Goal: Task Accomplishment & Management: Complete application form

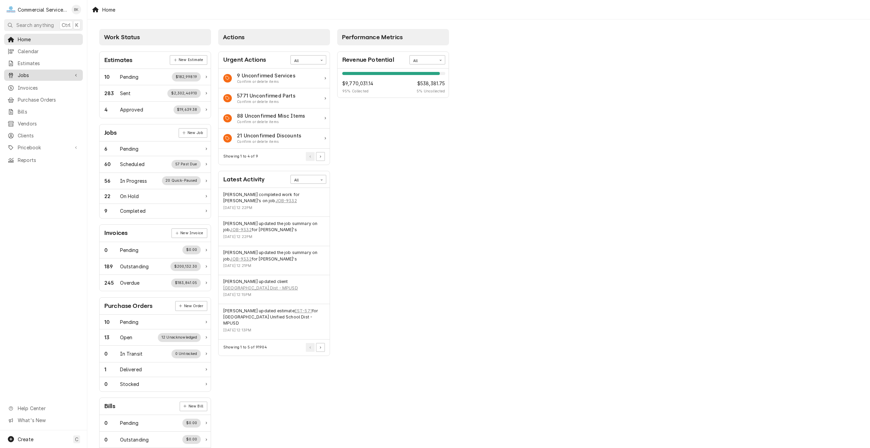
click at [42, 75] on span "Jobs" at bounding box center [43, 75] width 51 height 7
click at [38, 84] on span "Jobs" at bounding box center [49, 87] width 62 height 7
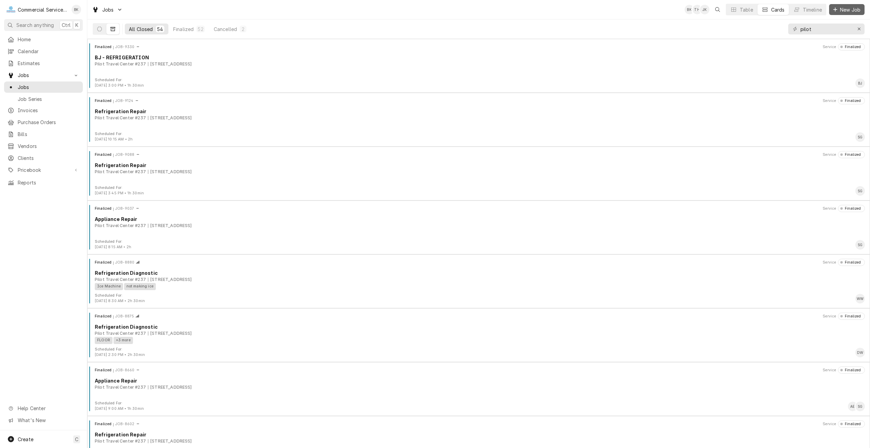
click at [841, 12] on span "New Job" at bounding box center [850, 9] width 23 height 7
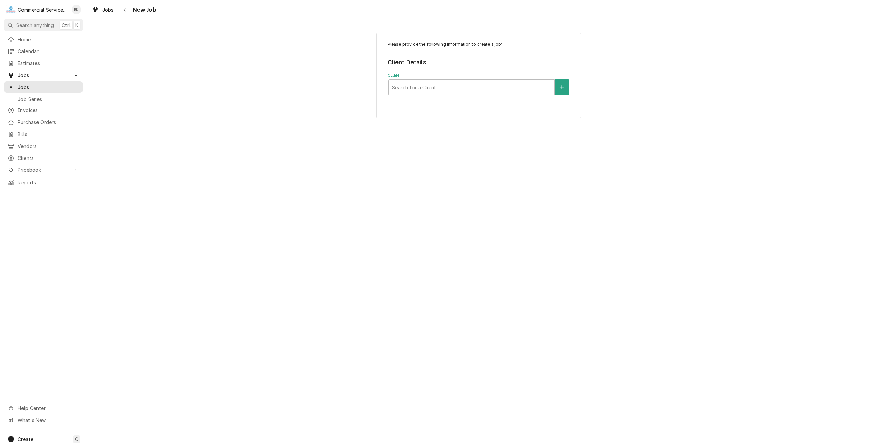
click at [445, 96] on div "Please provide the following information to create a job: Client Details Client…" at bounding box center [478, 76] width 205 height 86
click at [447, 86] on div "Client" at bounding box center [471, 87] width 159 height 12
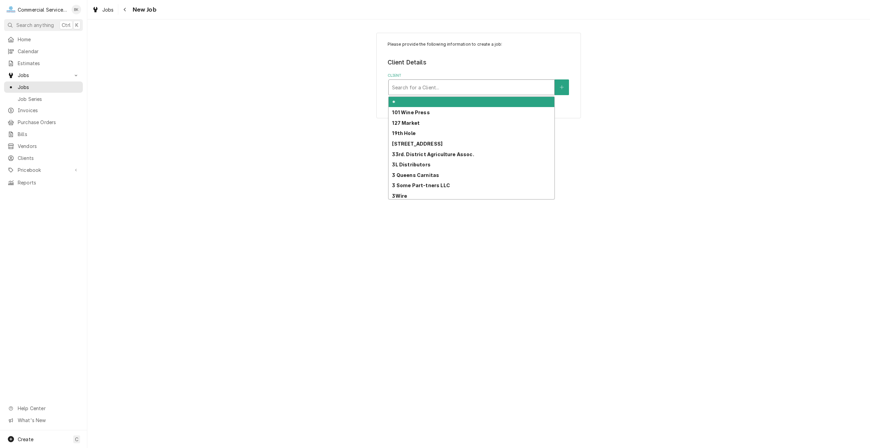
type input "g"
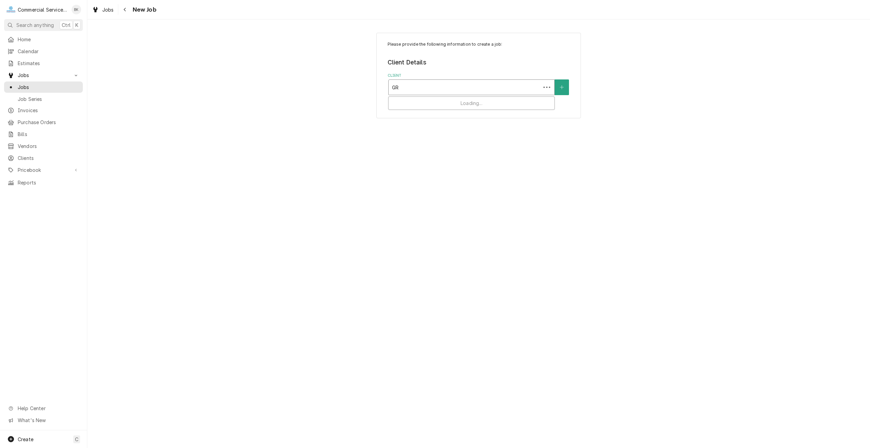
type input "G"
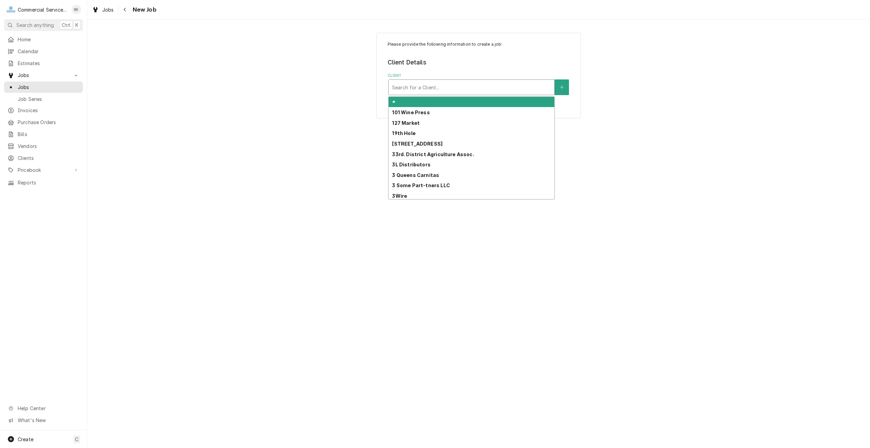
type input "G"
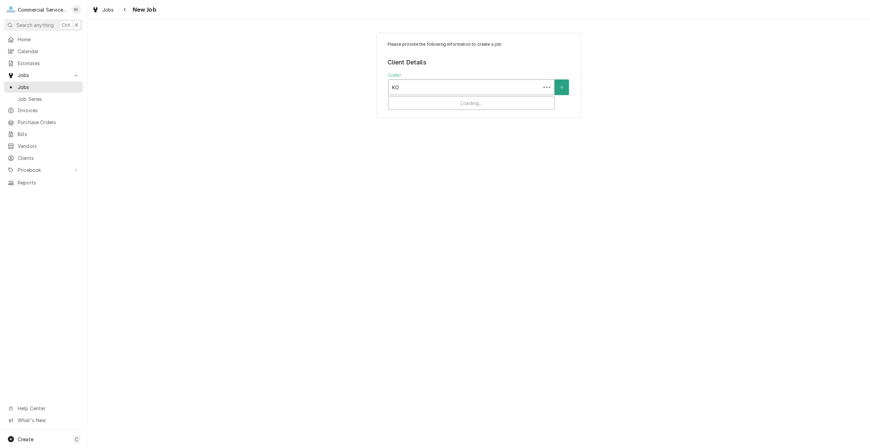
type input "K"
type input "[PERSON_NAME] RESIDENCE"
click at [563, 87] on icon "Create New Client" at bounding box center [562, 87] width 4 height 5
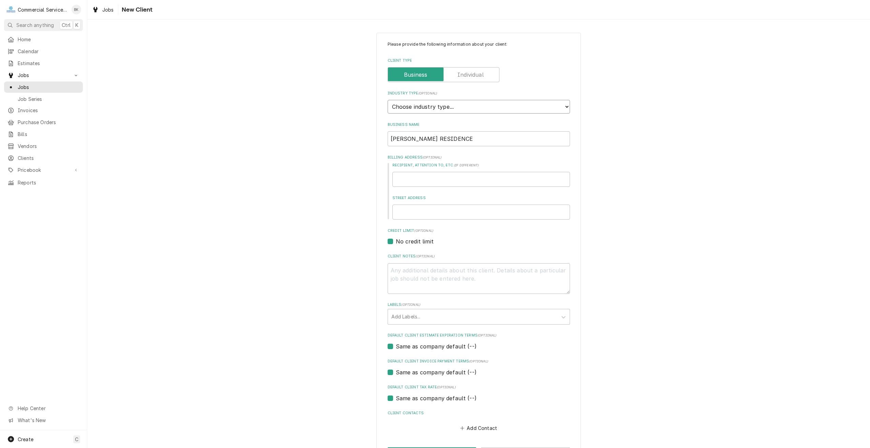
click at [452, 104] on select "Choose industry type... Residential Commercial Industrial Government" at bounding box center [479, 107] width 182 height 14
select select "1"
click at [388, 100] on select "Choose industry type... Residential Commercial Industrial Government" at bounding box center [479, 107] width 182 height 14
click at [443, 177] on input "Recipient, Attention To, etc. ( if different )" at bounding box center [481, 179] width 178 height 15
type textarea "x"
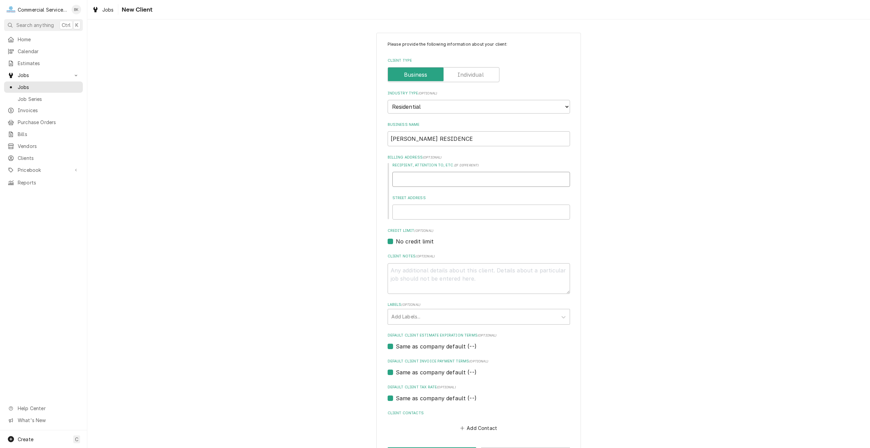
type input "A"
type textarea "x"
type input "AL"
type textarea "x"
type input "ALE"
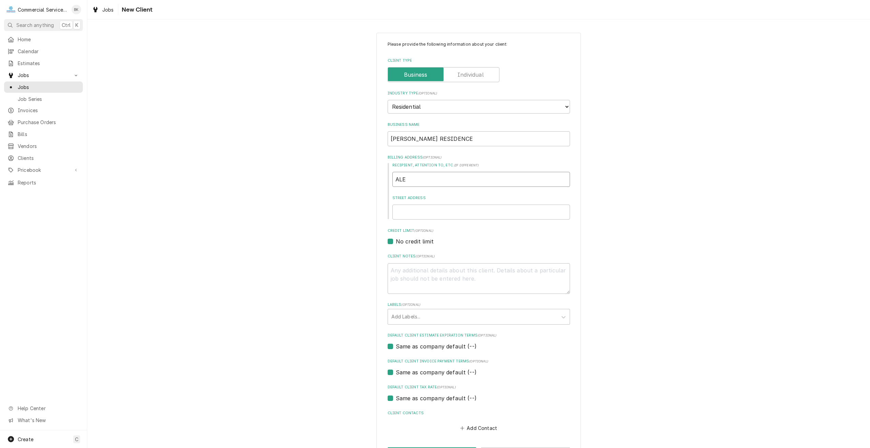
type textarea "x"
type input "ALEX"
type textarea "x"
type input "ALEXA"
type textarea "x"
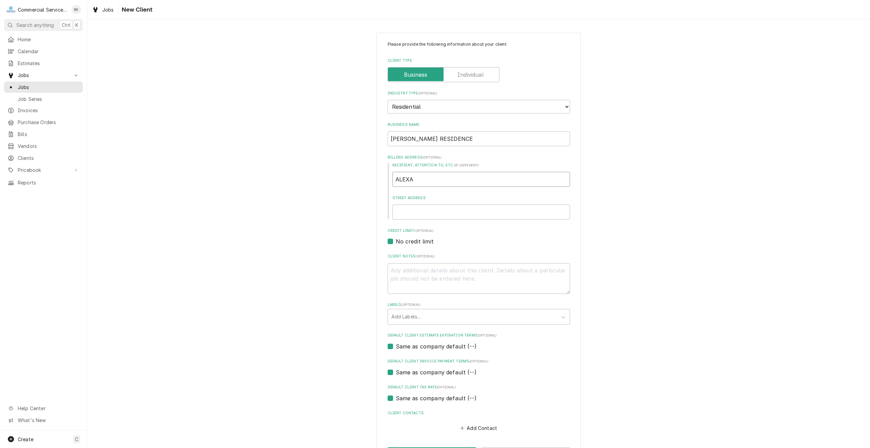
type input "ALEXAN"
type textarea "x"
type input "ALEXAND"
type textarea "x"
type input "ALEXANDR"
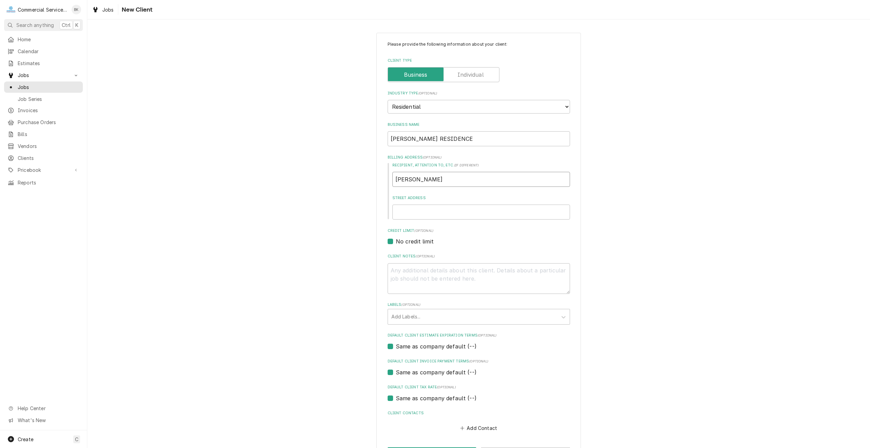
type textarea "x"
type input "ALEXANDRO"
type textarea "x"
type input "ALEXANDROU"
type textarea "x"
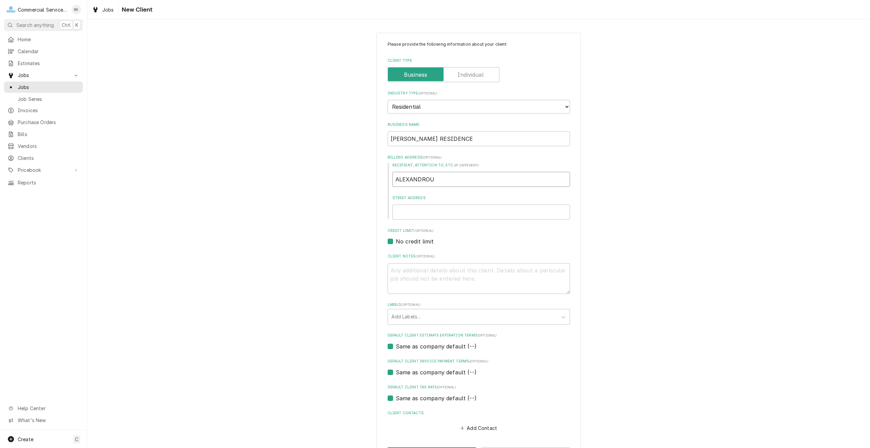
type input "ALEXANDROU"
click at [447, 205] on input "Street Address" at bounding box center [481, 212] width 178 height 15
type textarea "x"
type input "2"
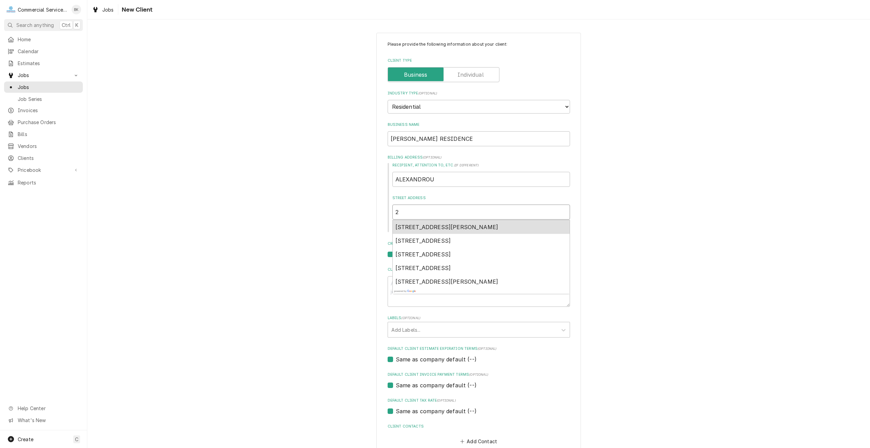
type textarea "x"
type input "24"
type textarea "x"
type input "247"
type textarea "x"
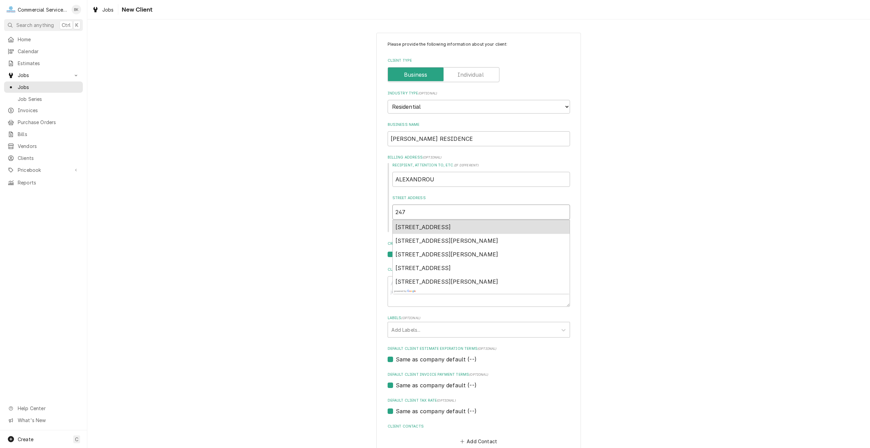
type input "2472"
type textarea "x"
type input "24723"
type textarea "x"
type input "24723"
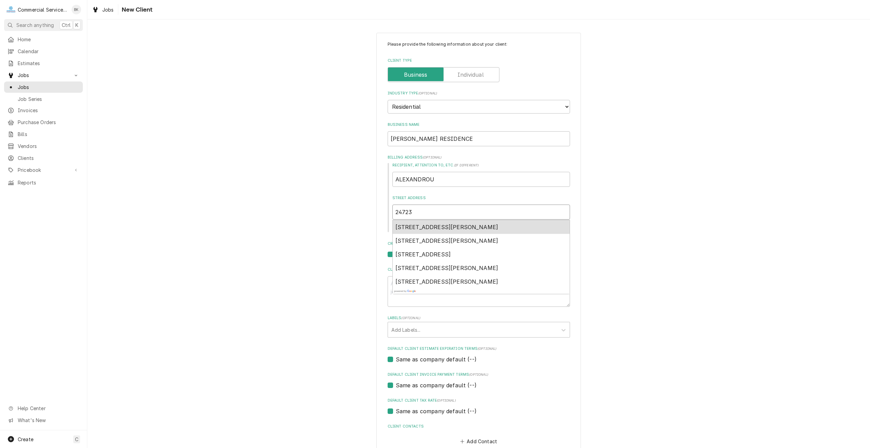
type textarea "x"
type input "24723 U"
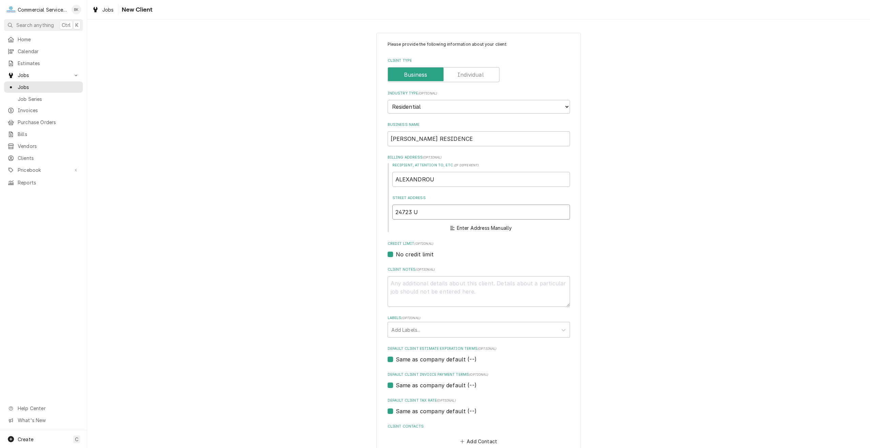
type textarea "x"
type input "24723 Upper Trail"
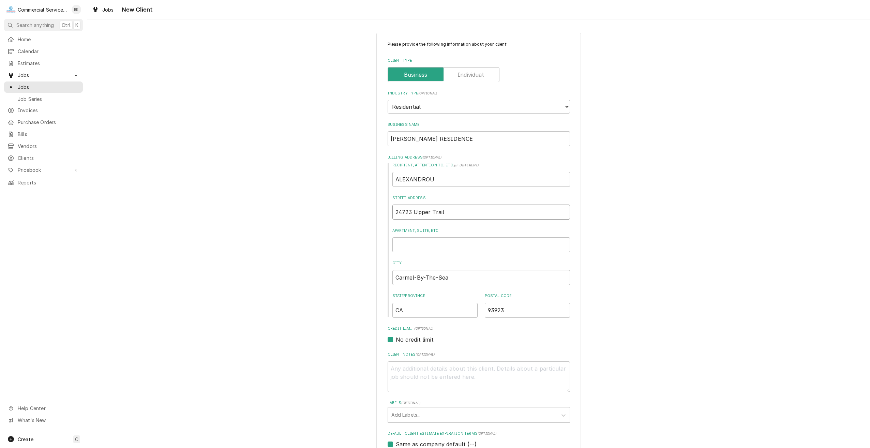
type textarea "x"
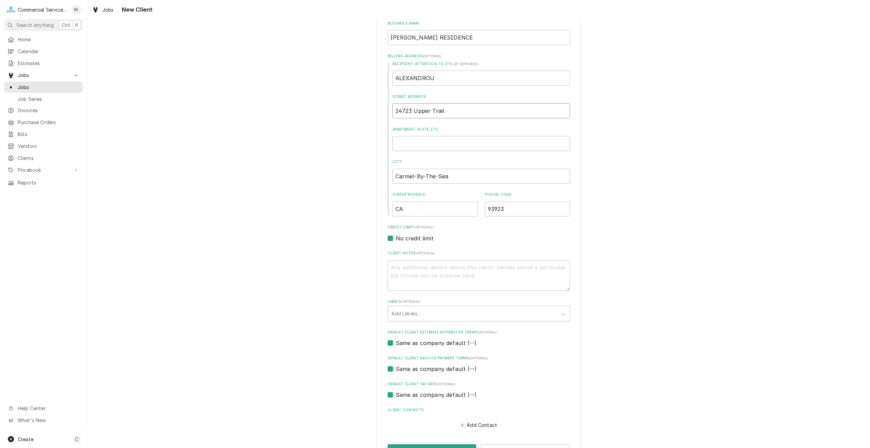
scroll to position [91, 0]
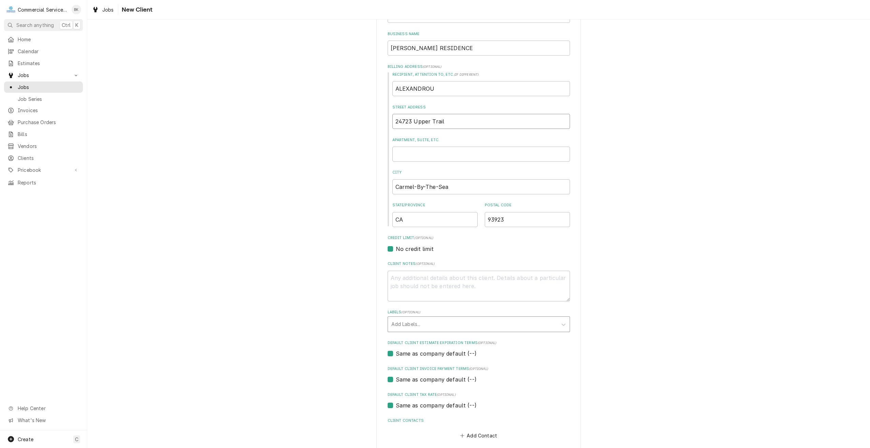
type input "24723 Upper Trail"
click at [441, 326] on div "Labels" at bounding box center [472, 324] width 163 height 12
type input "PIZZA OVEN"
type textarea "x"
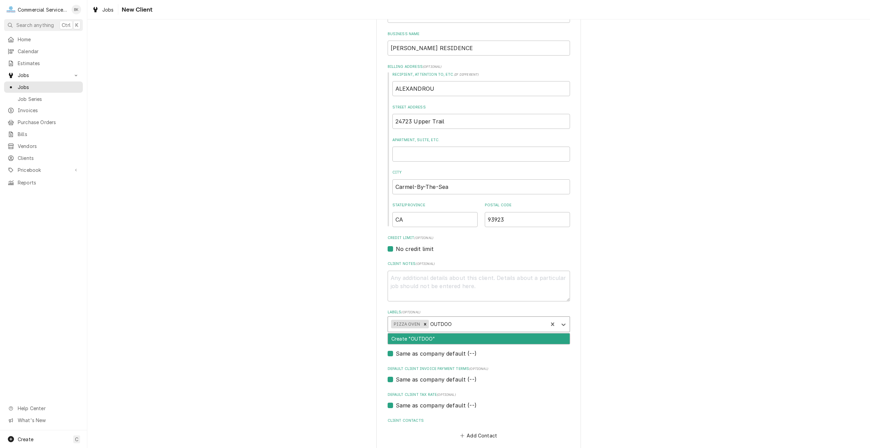
type input "OUTDOOR"
type textarea "x"
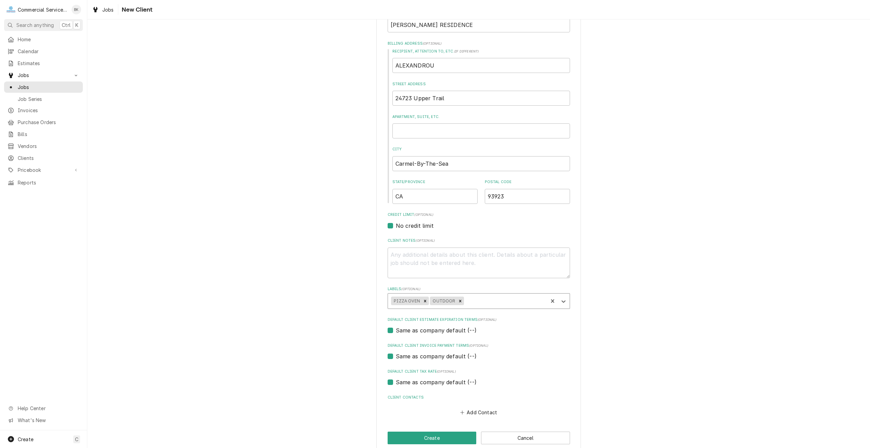
scroll to position [125, 0]
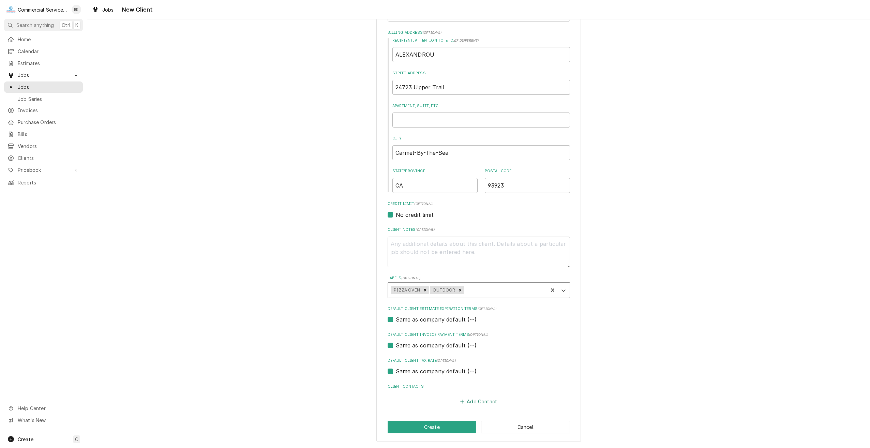
click at [485, 400] on button "Add Contact" at bounding box center [478, 402] width 39 height 10
type textarea "x"
click at [467, 409] on input "Business Name" at bounding box center [479, 414] width 168 height 15
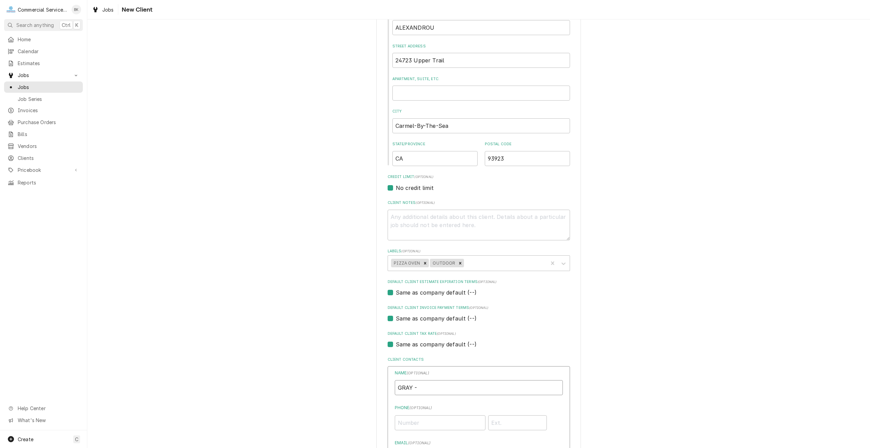
scroll to position [193, 0]
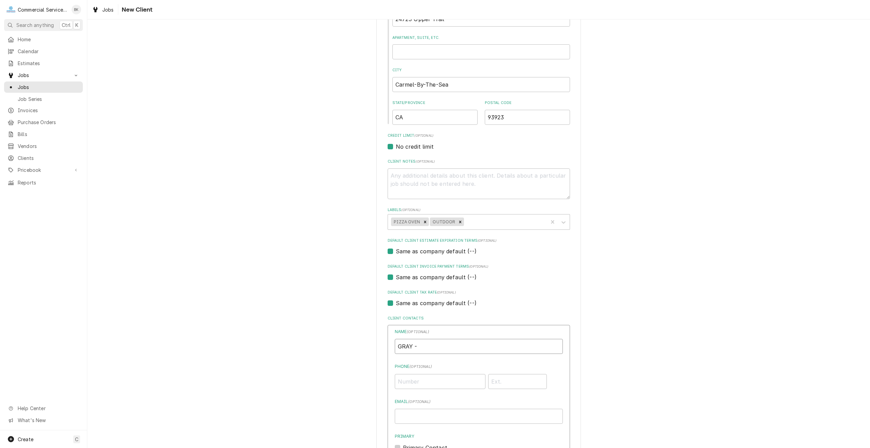
type input "GRAY -"
click at [422, 383] on input "Phone ( optional )" at bounding box center [440, 381] width 91 height 15
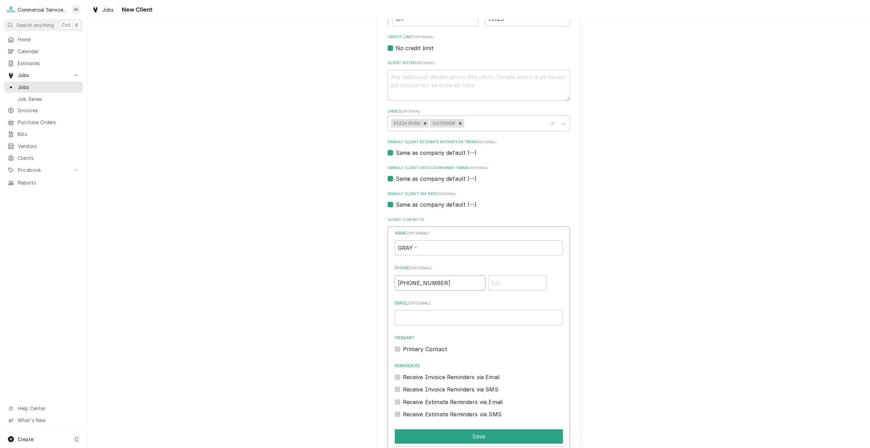
scroll to position [295, 0]
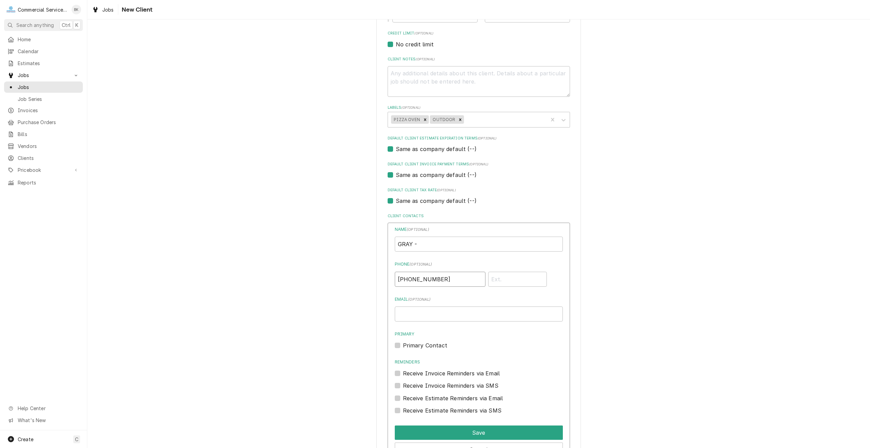
type input "(831) 915-3741"
click at [404, 315] on input "Email ( optional )" at bounding box center [479, 313] width 168 height 15
type input "GRYMN007@YAHOO.COM"
click at [466, 376] on label "Receive Invoice Reminders via Email" at bounding box center [451, 373] width 97 height 8
click at [466, 376] on input "Reminders" at bounding box center [487, 376] width 168 height 15
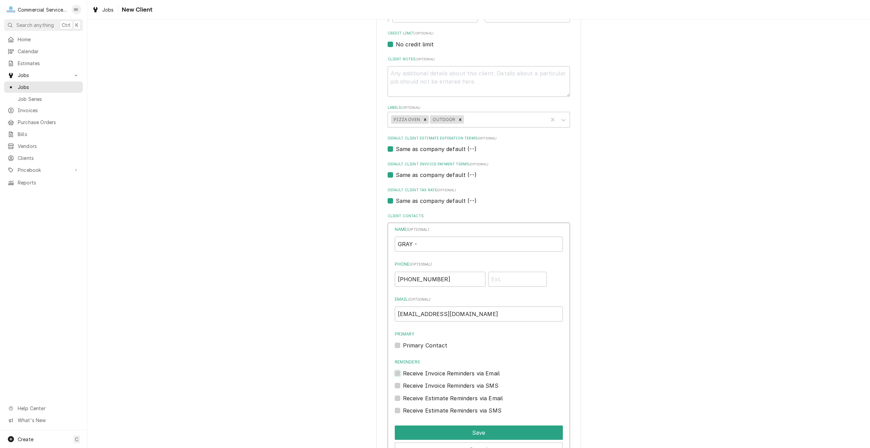
checkbox input "true"
click at [474, 398] on label "Receive Estimate Reminders via Email" at bounding box center [453, 398] width 100 height 8
click at [474, 398] on input "Contact Edit Form" at bounding box center [487, 401] width 168 height 15
checkbox input "true"
click at [484, 424] on div "Save" at bounding box center [479, 431] width 168 height 17
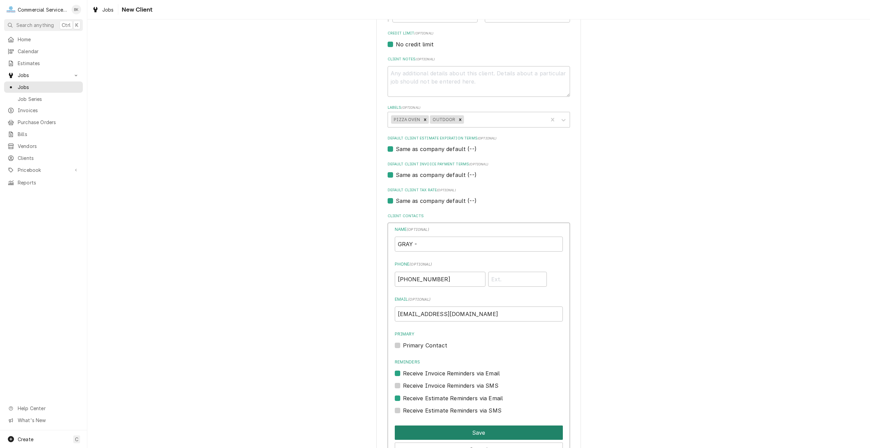
click at [487, 432] on button "Save" at bounding box center [479, 432] width 168 height 14
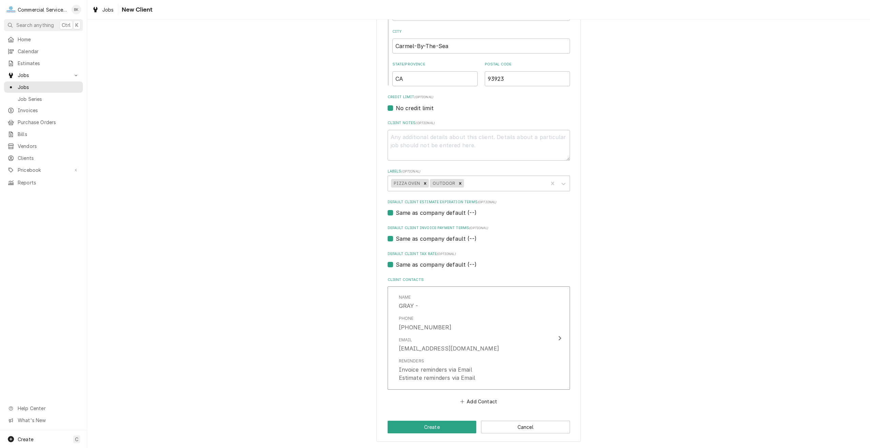
scroll to position [231, 0]
click at [449, 426] on button "Create" at bounding box center [432, 427] width 89 height 13
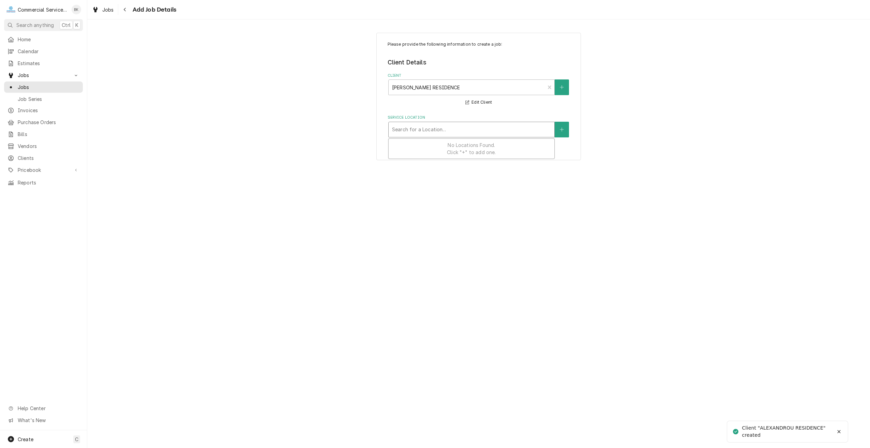
click at [439, 130] on div "Service Location" at bounding box center [471, 129] width 159 height 12
click at [565, 131] on button "Service Location" at bounding box center [562, 130] width 14 height 16
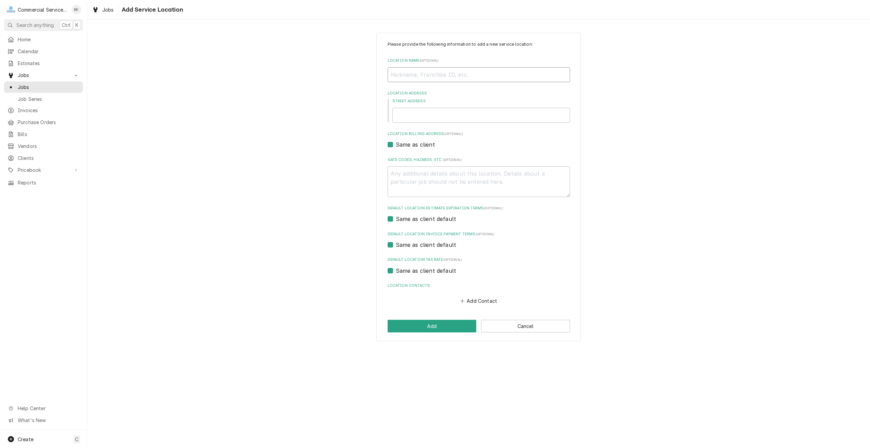
click at [418, 79] on input "Location Name ( optional )" at bounding box center [479, 74] width 182 height 15
type textarea "x"
type input "A"
type textarea "x"
type input "AL"
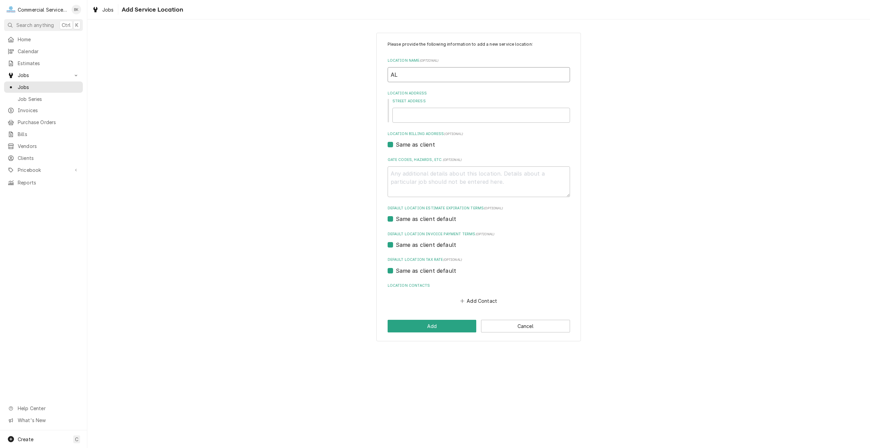
type textarea "x"
type input "ALE"
type textarea "x"
type input "ALEX"
type textarea "x"
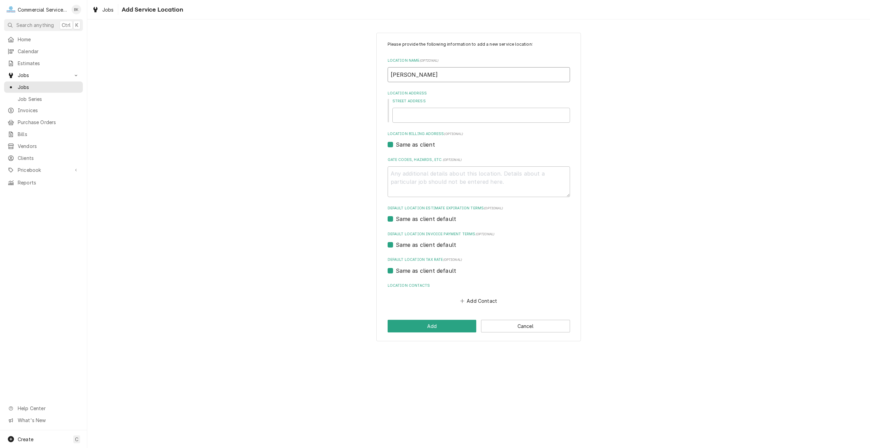
type input "ALEXA"
type textarea "x"
type input "ALEXAN"
type textarea "x"
type input "ALEXAND"
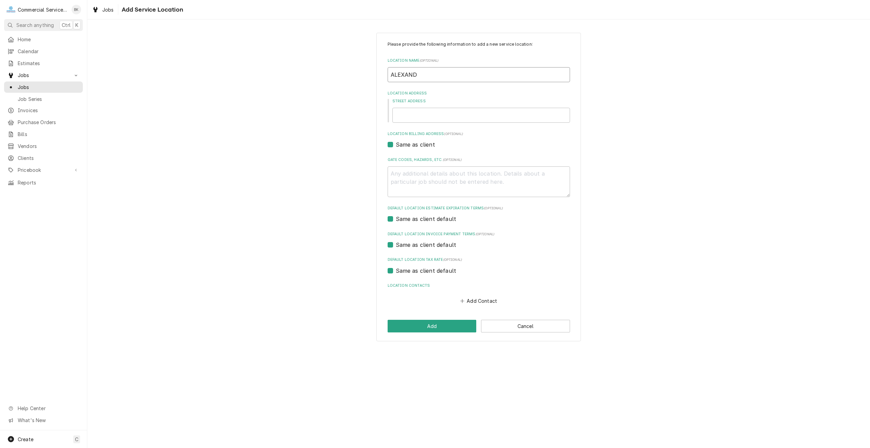
type textarea "x"
type input "ALEXANDR"
type textarea "x"
type input "ALEXANDRO"
type textarea "x"
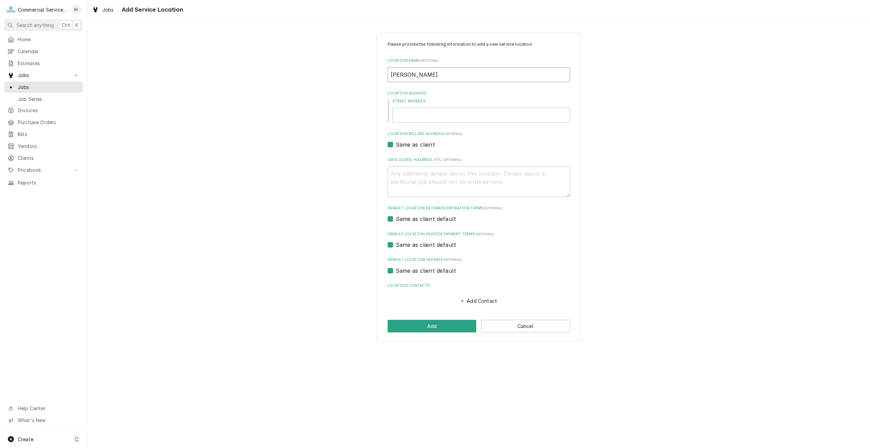
type input "ALEXANDROU"
type textarea "x"
type input "ALEXANDROU"
type textarea "x"
type input "ALEXANDROU R"
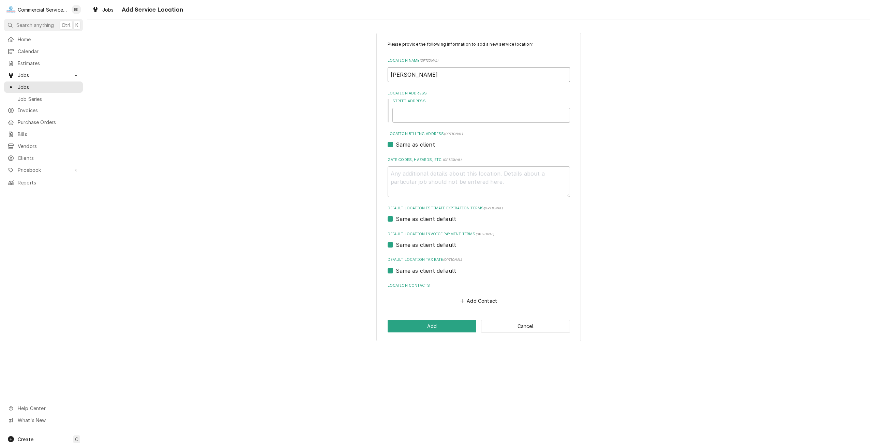
type textarea "x"
type input "ALEXANDROU RE"
type textarea "x"
type input "ALEXANDROU RES"
type textarea "x"
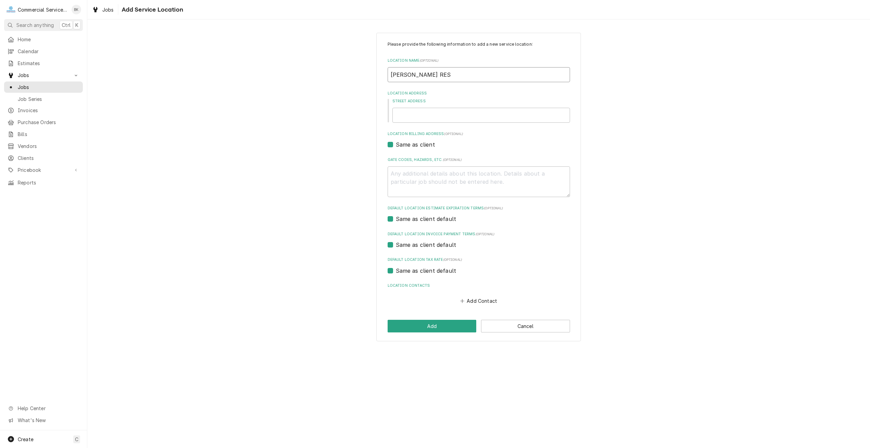
type input "ALEXANDROU RESI"
type textarea "x"
type input "ALEXANDROU RESID"
type textarea "x"
type input "ALEXANDROU RESIDE"
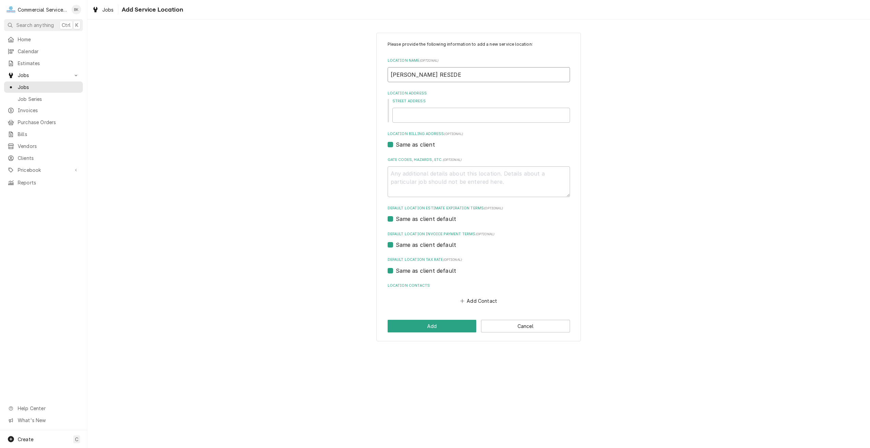
type textarea "x"
type input "ALEXANDROU RESIDEN"
type textarea "x"
type input "ALEXANDROU RESIDENC"
type textarea "x"
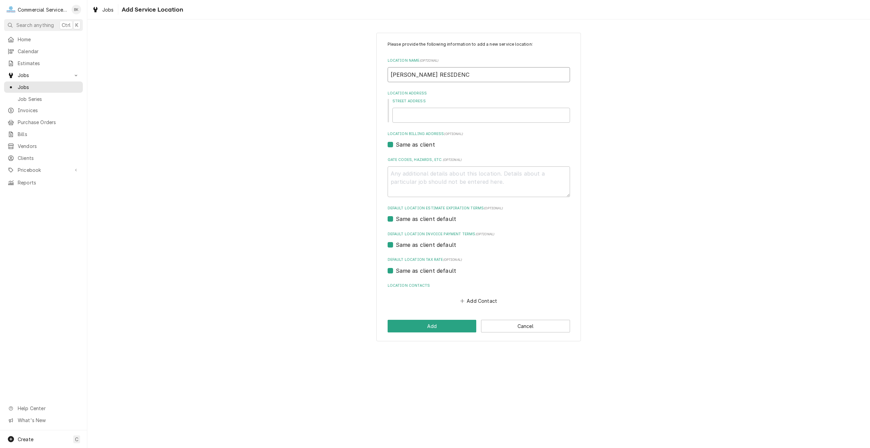
type input "[PERSON_NAME] RESIDENCE"
type textarea "x"
type input "[PERSON_NAME] RESIDENCE"
click at [417, 107] on div "Street Address" at bounding box center [481, 111] width 178 height 24
click at [418, 112] on input "Street Address" at bounding box center [481, 115] width 178 height 15
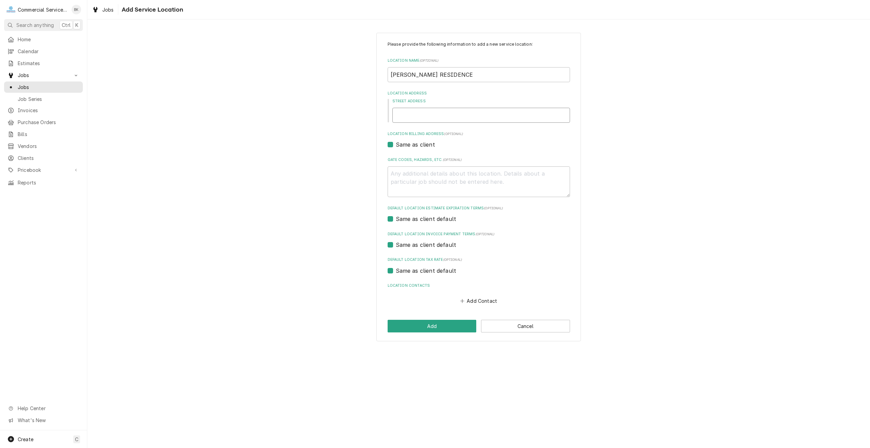
type textarea "x"
type input "3"
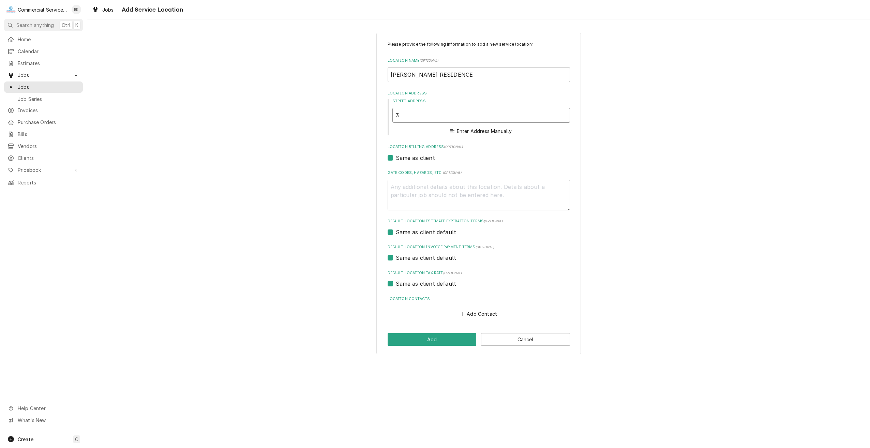
type textarea "x"
type input "37"
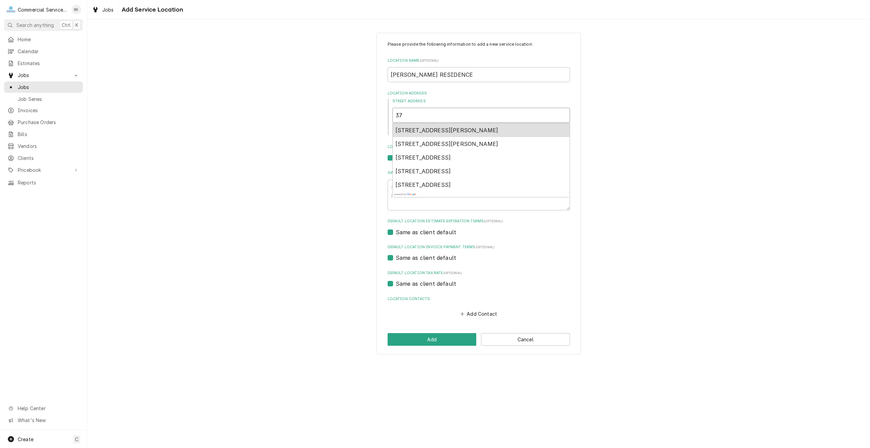
type textarea "x"
type input "3"
type textarea "x"
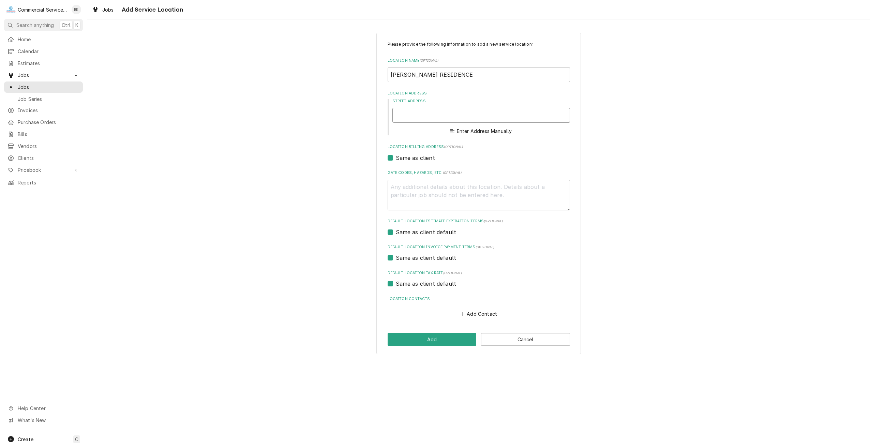
type textarea "x"
type input "2"
type textarea "x"
type input "24"
type textarea "x"
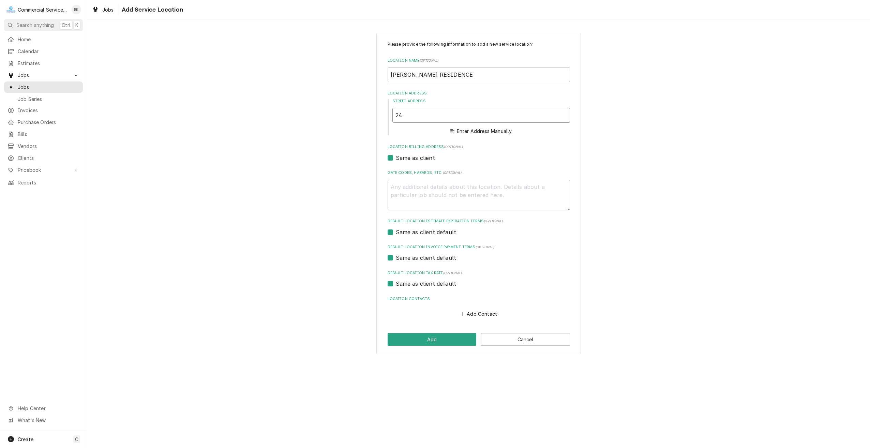
type input "247"
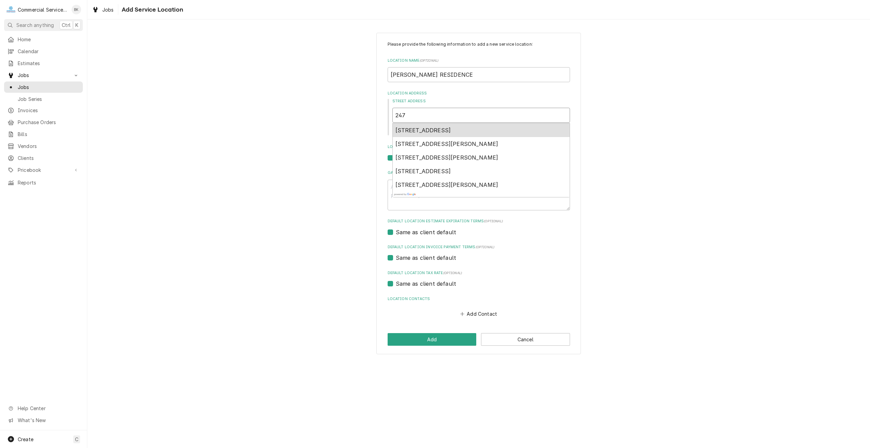
type textarea "x"
type input "2472"
type textarea "x"
type input "24723"
type textarea "x"
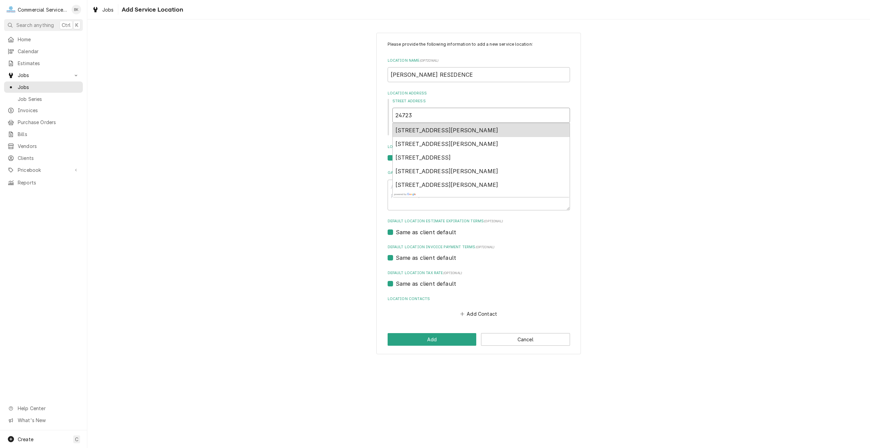
type input "24723"
type textarea "x"
type input "24723 U"
type textarea "x"
type input "24723 UP"
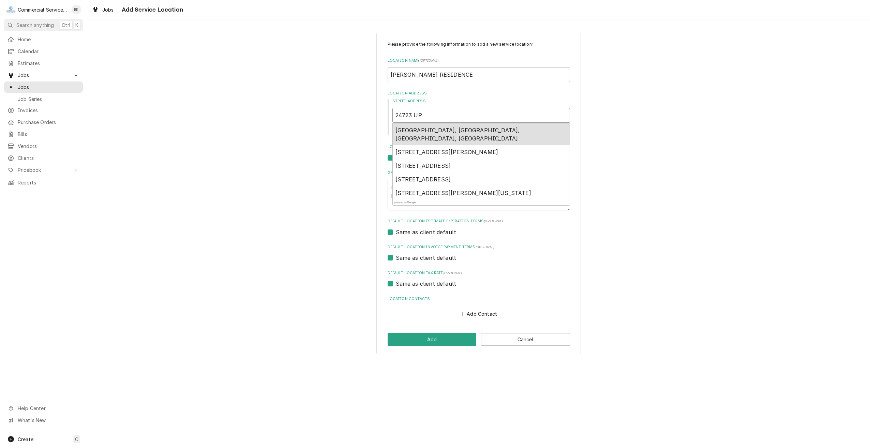
type textarea "x"
type input "24723 Upper Trail"
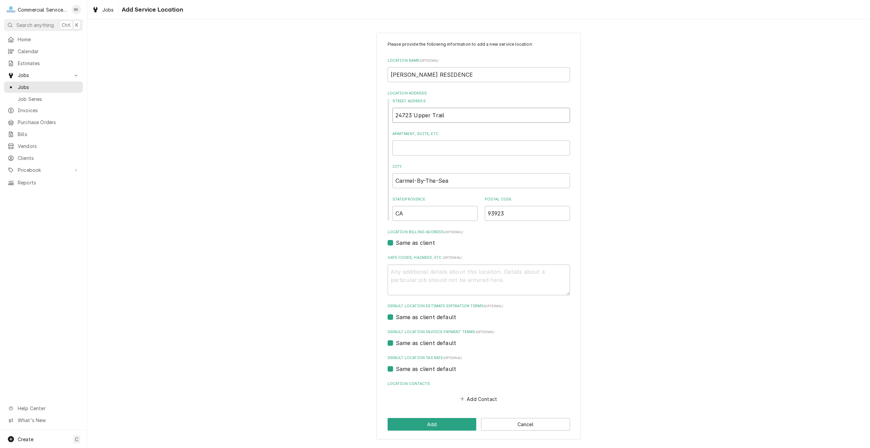
type textarea "x"
type input "24723 Upper Trail"
click at [451, 426] on button "Add" at bounding box center [432, 424] width 89 height 13
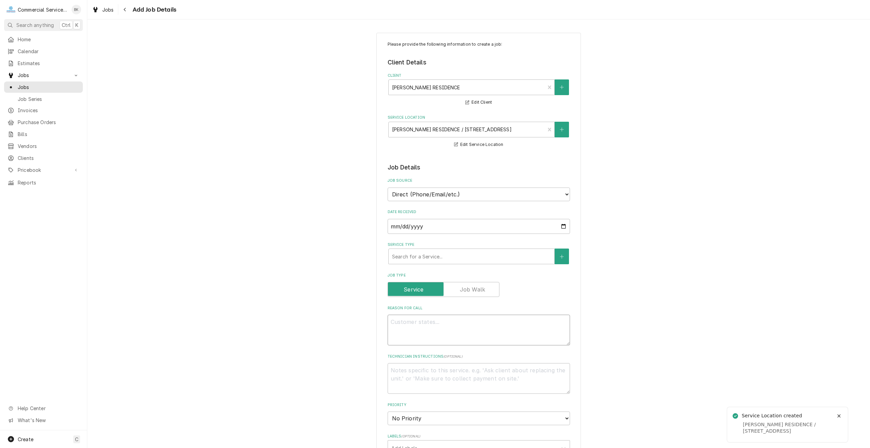
click at [453, 328] on textarea "Reason For Call" at bounding box center [479, 330] width 182 height 31
type textarea "x"
type textarea "P"
type textarea "x"
type textarea "PI"
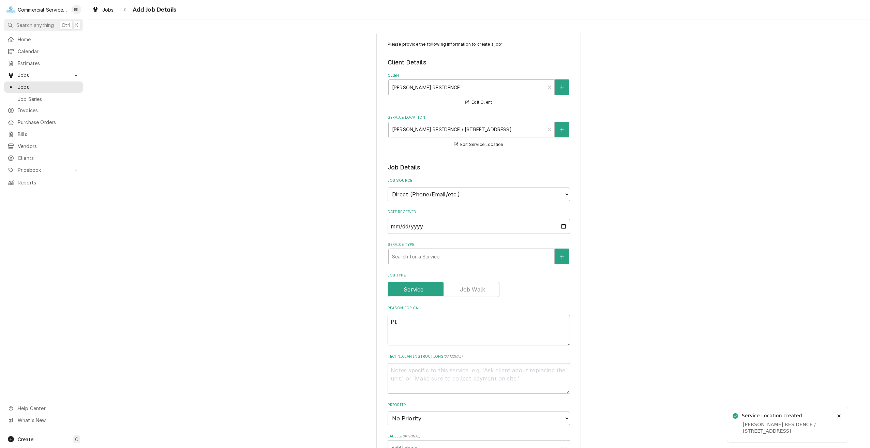
type textarea "x"
type textarea "PIZ"
type textarea "x"
type textarea "PIZZ"
type textarea "x"
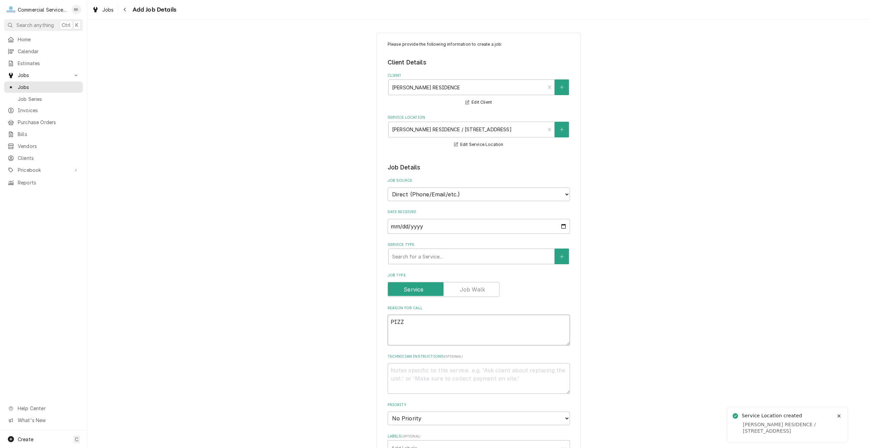
type textarea "PIZZA"
type textarea "x"
type textarea "PIZZA"
type textarea "x"
type textarea "PIZZA O"
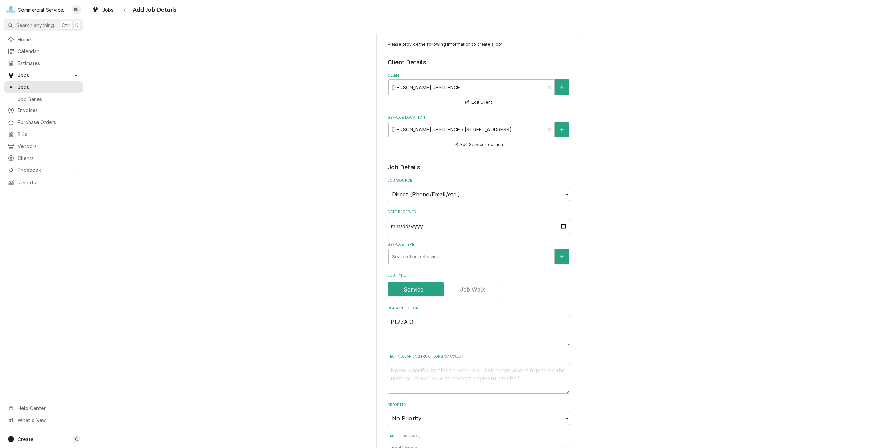
type textarea "x"
type textarea "PIZZA OV"
type textarea "x"
type textarea "PIZZA OVE"
type textarea "x"
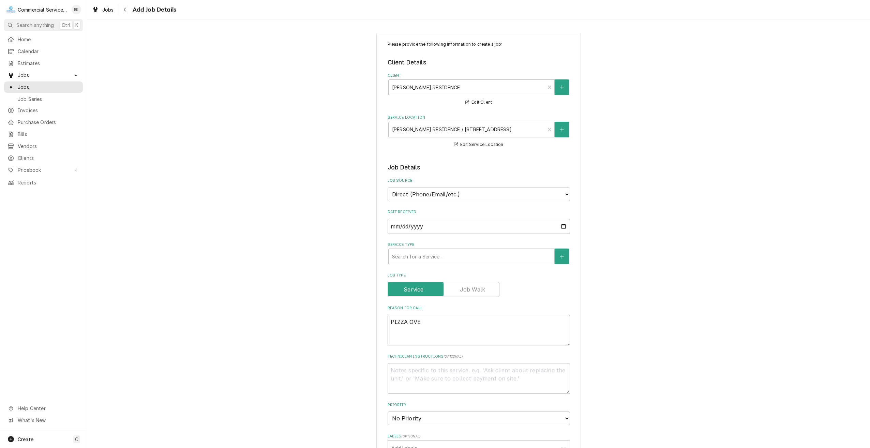
type textarea "PIZZA OVEN"
type textarea "x"
type textarea "PIZZA OVEN"
type textarea "x"
type textarea "PIZZA OVEN I"
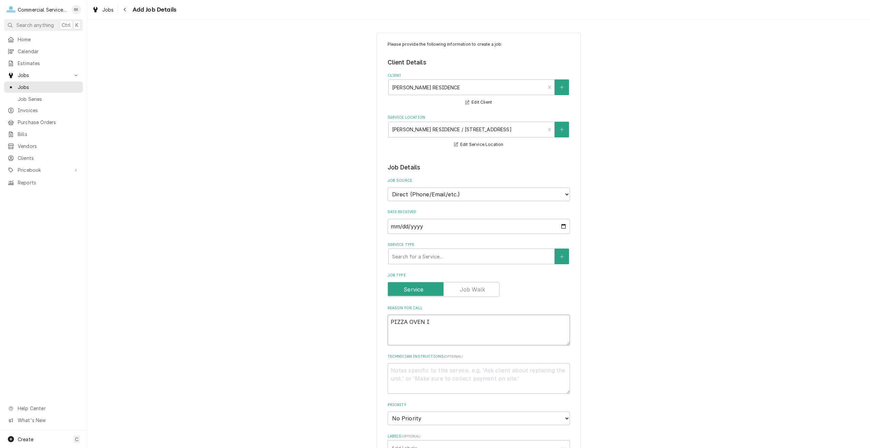
type textarea "x"
type textarea "PIZZA OVEN IN"
type textarea "x"
type textarea "PIZZA OVEN IN"
type textarea "x"
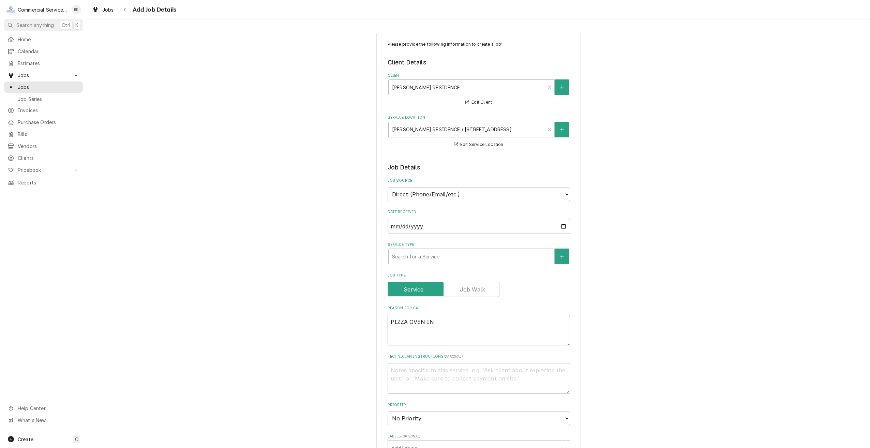
type textarea "PIZZA OVEN IN B"
type textarea "x"
type textarea "PIZZA OVEN IN BA"
type textarea "x"
type textarea "PIZZA OVEN IN BAC"
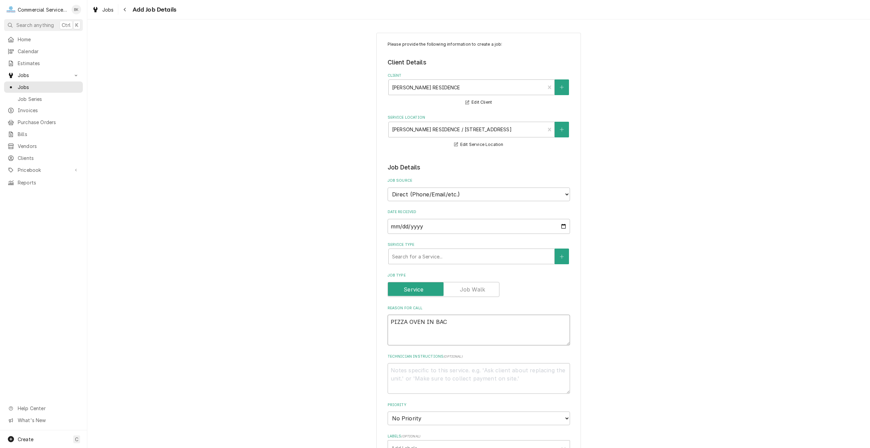
type textarea "x"
type textarea "PIZZA OVEN IN BACK"
type textarea "x"
type textarea "PIZZA OVEN IN BACK"
type textarea "x"
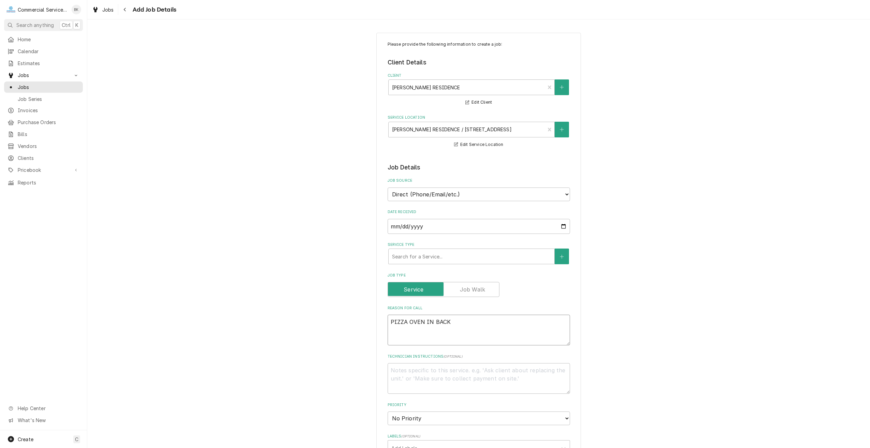
type textarea "PIZZA OVEN IN BACK Y"
type textarea "x"
type textarea "PIZZA OVEN IN BACK YA"
type textarea "x"
type textarea "PIZZA OVEN IN BACK YAR"
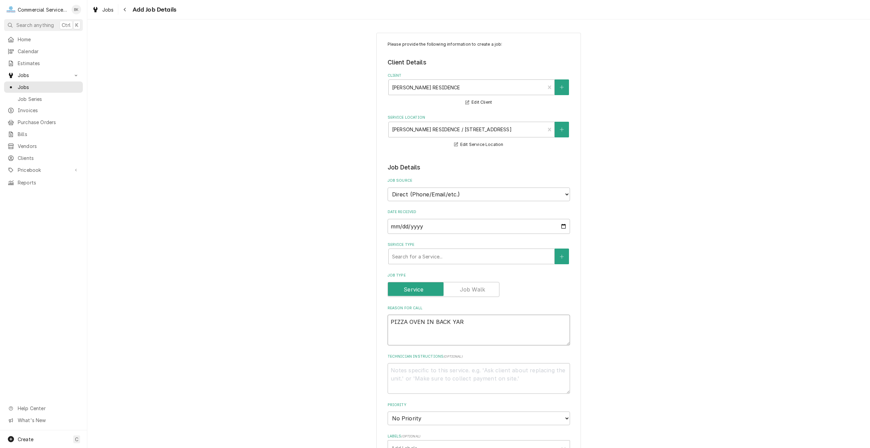
type textarea "x"
type textarea "PIZZA OVEN IN BACK YARD"
type textarea "x"
type textarea "PIZZA OVEN IN BACK YARD"
type textarea "x"
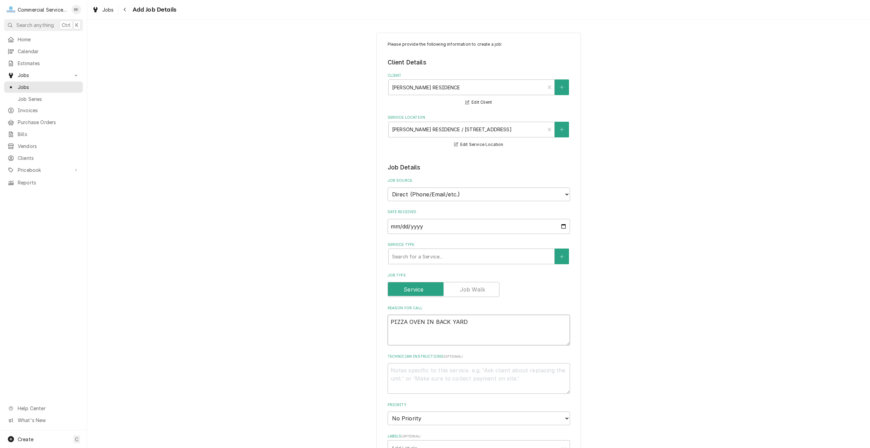
type textarea "PIZZA OVEN IN BACK YARD -"
type textarea "x"
type textarea "PIZZA OVEN IN BACK YARD -"
type textarea "x"
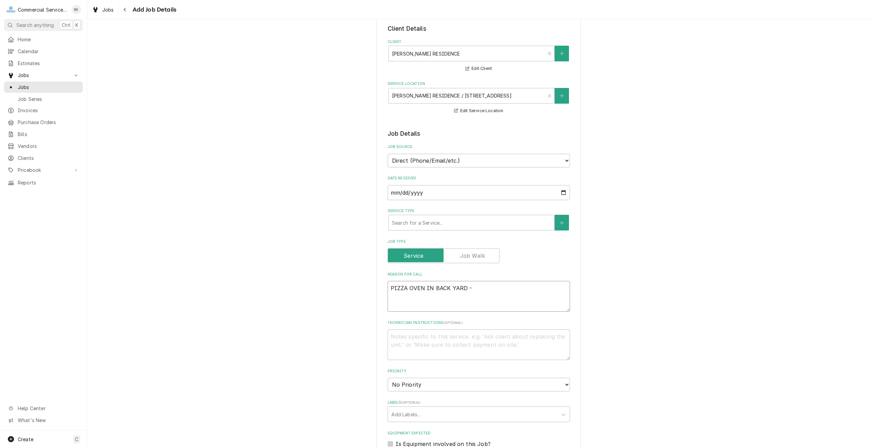
scroll to position [34, 0]
type textarea "PIZZA OVEN IN BACK YARD -"
click at [453, 345] on textarea "Technician Instructions ( optional )" at bounding box center [479, 344] width 182 height 31
type textarea "x"
type textarea "P"
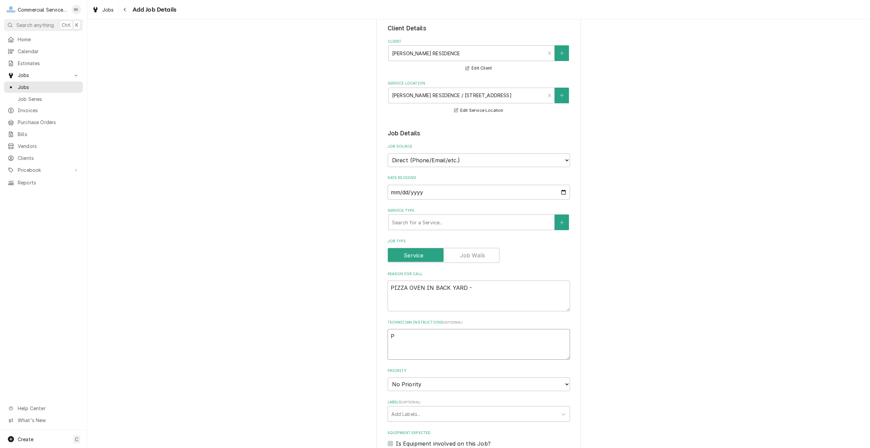
type textarea "x"
type textarea "PI"
type textarea "x"
type textarea "PIC"
type textarea "x"
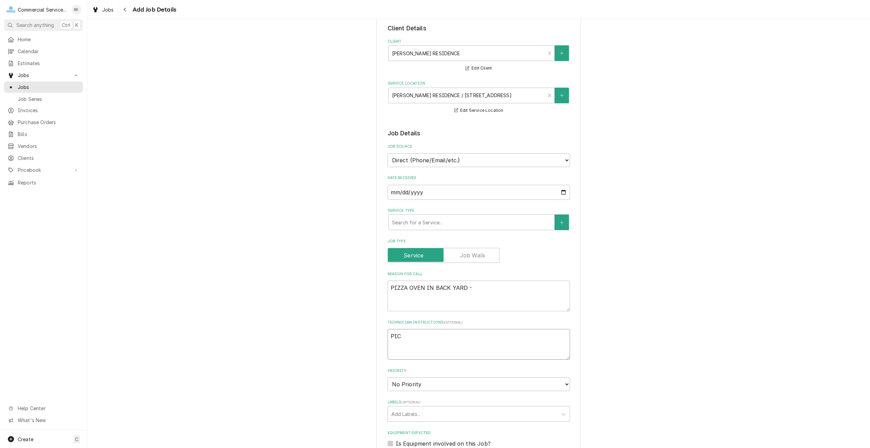
type textarea "PICK"
type textarea "x"
type textarea "PICKT"
type textarea "x"
type textarea "PICKTU"
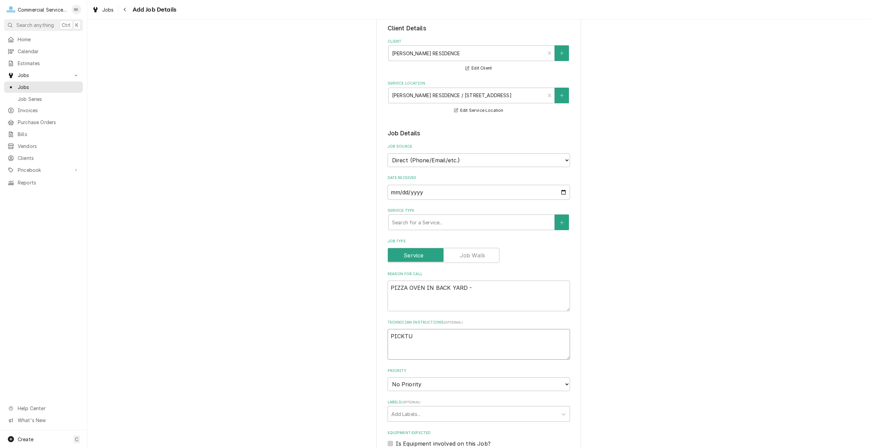
type textarea "x"
type textarea "PICKT"
type textarea "x"
type textarea "PICK"
click at [439, 386] on select "No Priority Urgent High Medium Low" at bounding box center [479, 384] width 182 height 14
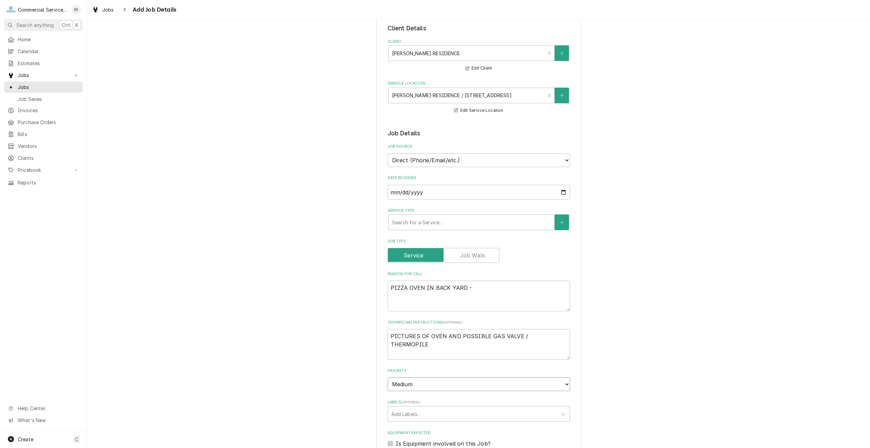
click at [388, 377] on select "No Priority Urgent High Medium Low" at bounding box center [479, 384] width 182 height 14
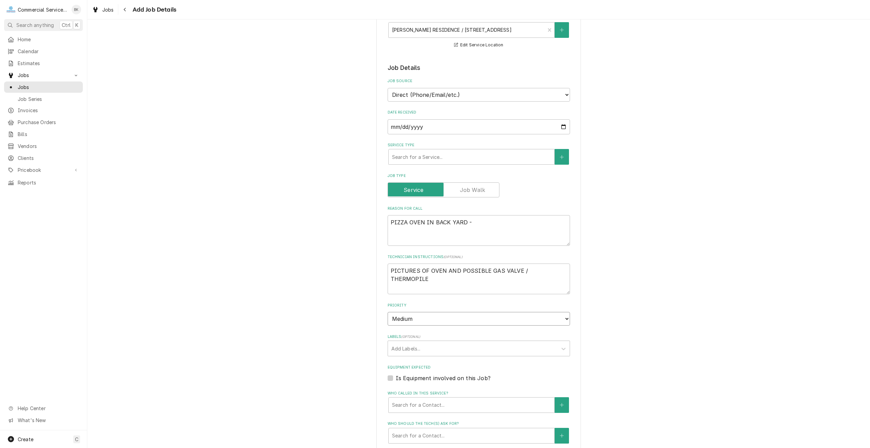
scroll to position [102, 0]
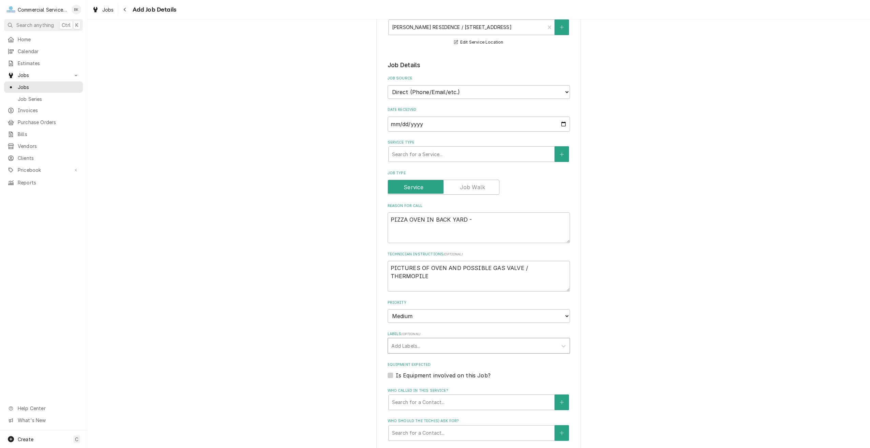
click at [426, 340] on div "Add Labels..." at bounding box center [472, 345] width 169 height 15
click at [433, 403] on div "Who called in this service?" at bounding box center [471, 402] width 159 height 12
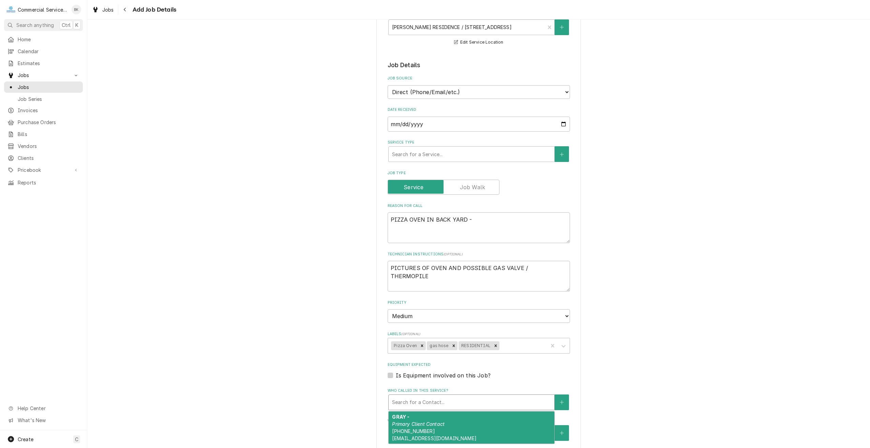
click at [429, 426] on em "Primary Client Contact" at bounding box center [418, 424] width 53 height 6
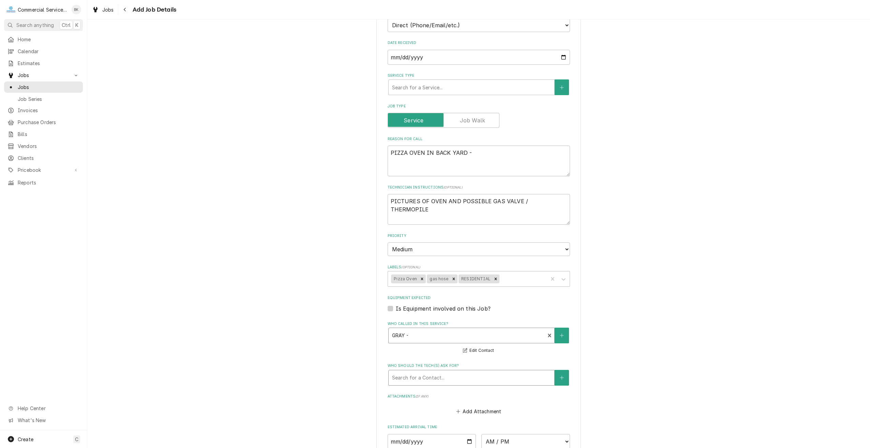
scroll to position [170, 0]
click at [431, 378] on div "Who should the tech(s) ask for?" at bounding box center [471, 376] width 159 height 12
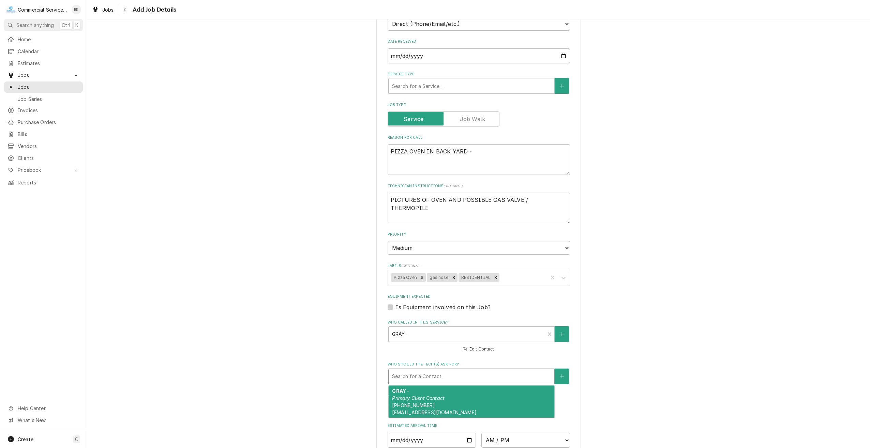
click at [428, 400] on em "Primary Client Contact" at bounding box center [418, 398] width 53 height 6
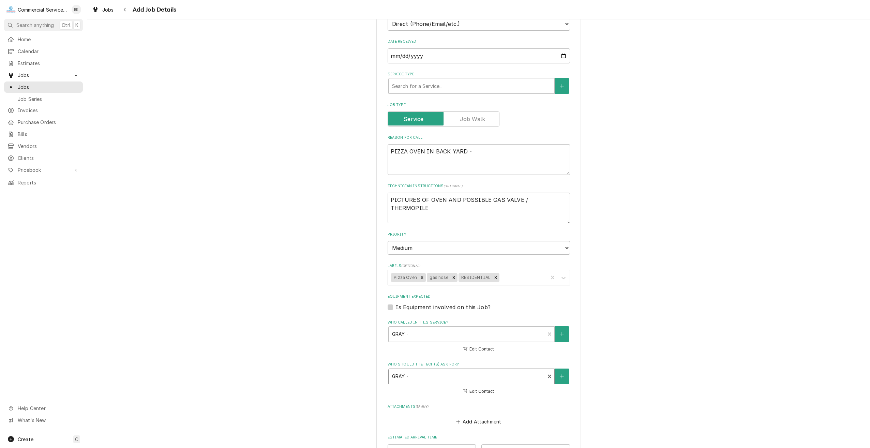
scroll to position [239, 0]
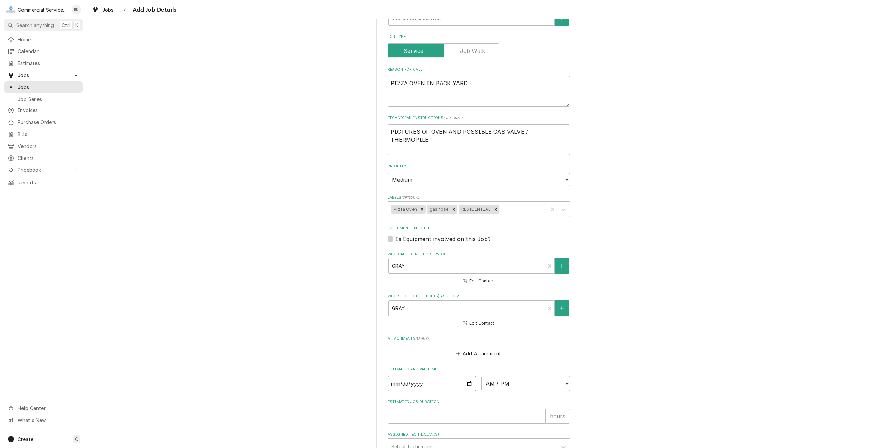
click at [468, 381] on input "Date" at bounding box center [432, 383] width 89 height 15
click at [509, 384] on select "AM / PM 6:00 AM 6:15 AM 6:30 AM 6:45 AM 7:00 AM 7:15 AM 7:30 AM 7:45 AM 8:00 AM…" at bounding box center [525, 383] width 89 height 15
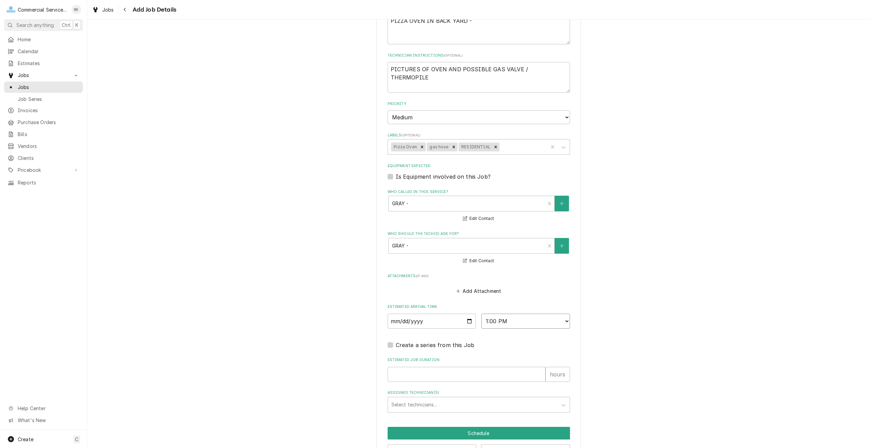
scroll to position [325, 0]
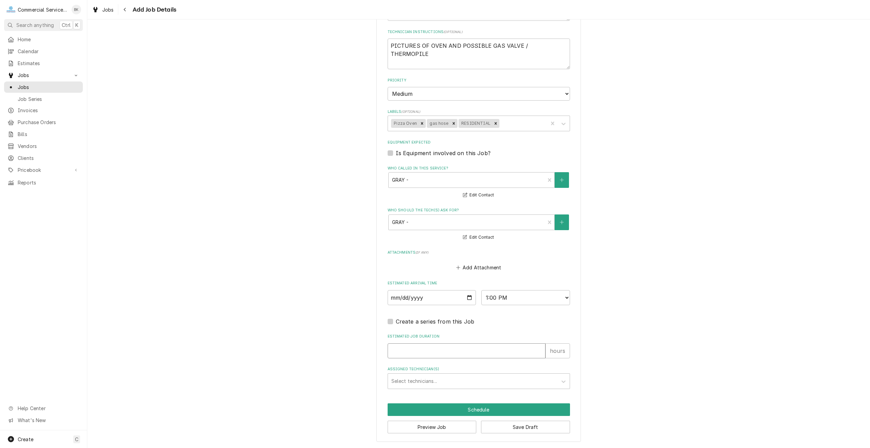
click at [407, 351] on input "Estimated Job Duration" at bounding box center [467, 350] width 158 height 15
click at [515, 408] on button "Schedule" at bounding box center [479, 409] width 182 height 13
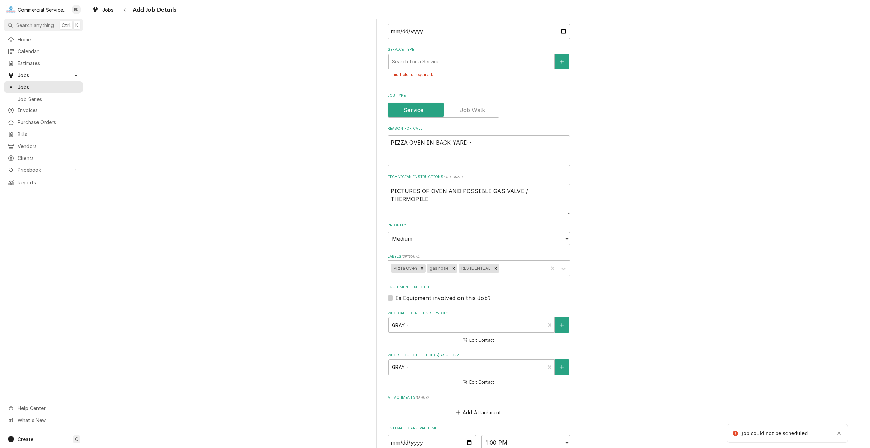
scroll to position [189, 0]
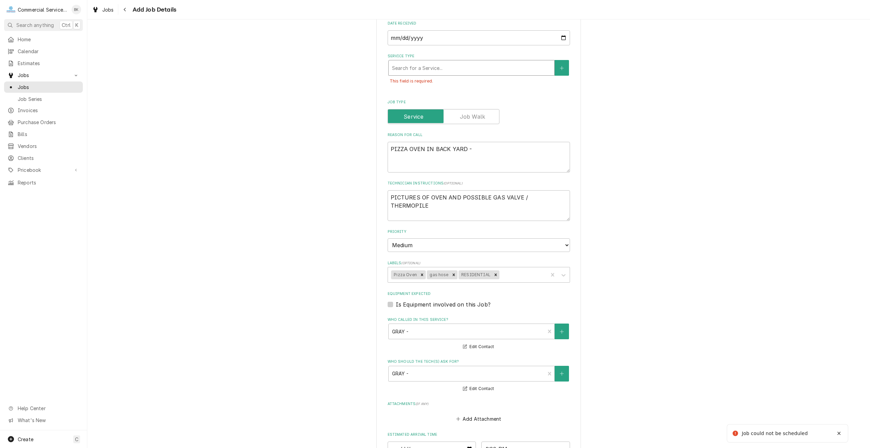
click at [414, 71] on div "Service Type" at bounding box center [471, 68] width 159 height 12
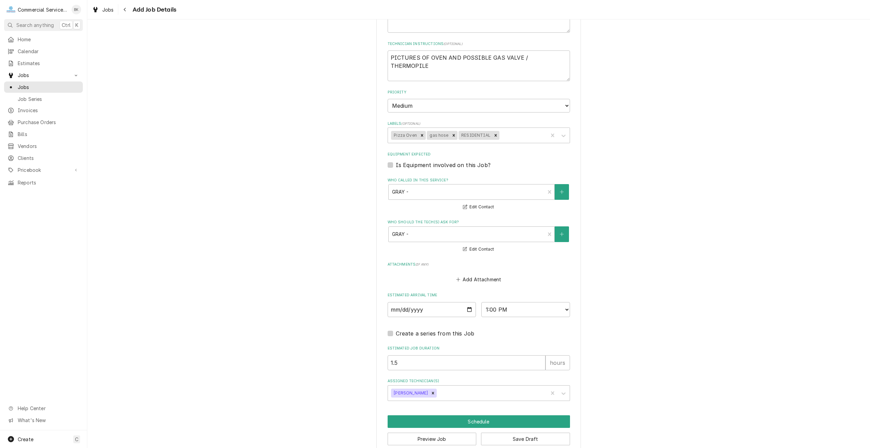
scroll to position [351, 0]
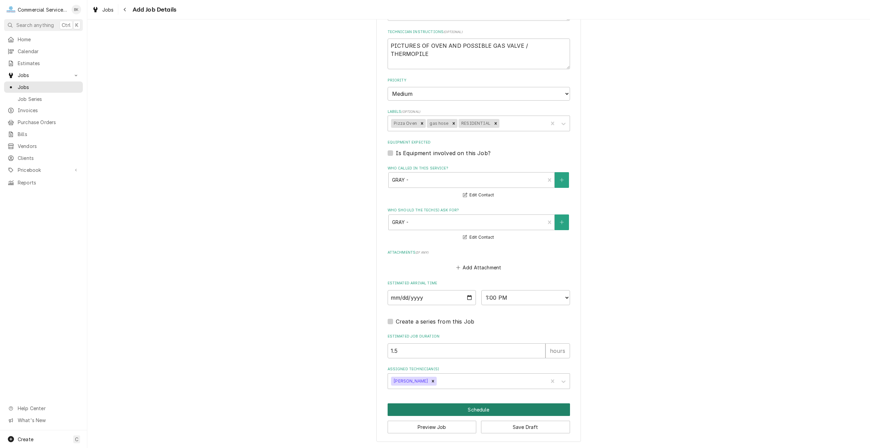
click at [517, 408] on button "Schedule" at bounding box center [479, 409] width 182 height 13
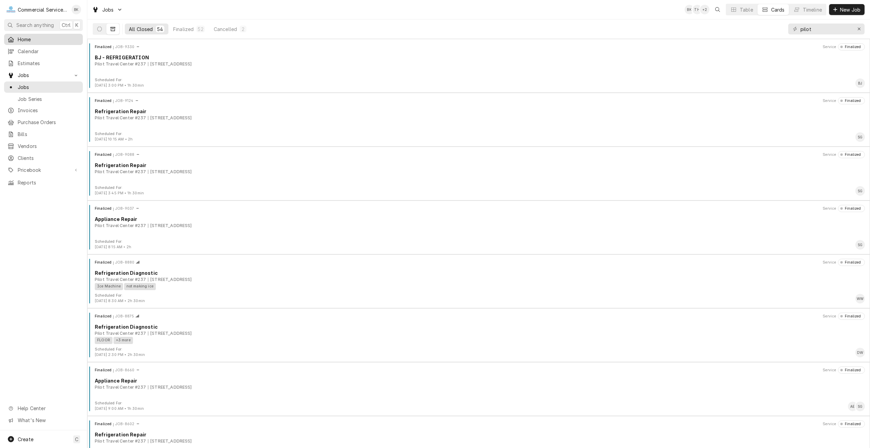
click at [32, 36] on span "Home" at bounding box center [49, 39] width 62 height 7
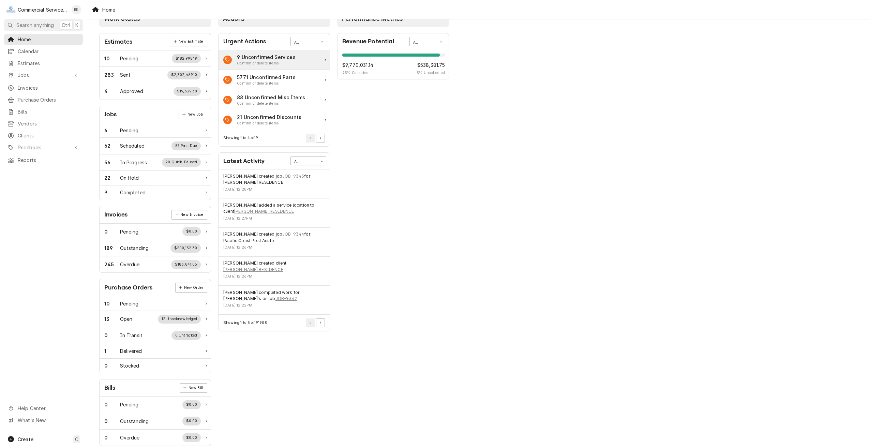
scroll to position [28, 0]
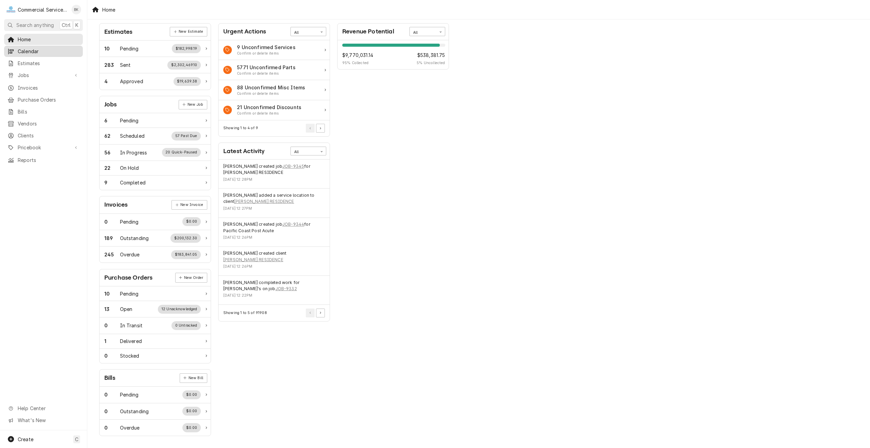
click at [28, 52] on span "Calendar" at bounding box center [49, 51] width 62 height 7
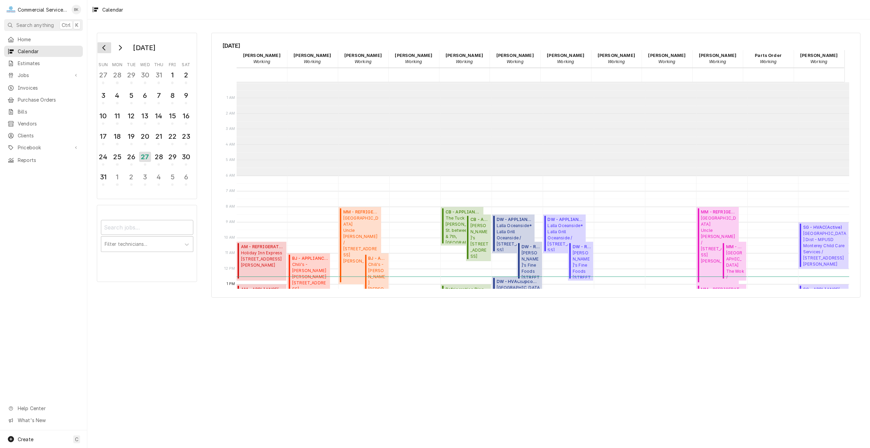
scroll to position [93, 0]
